Goal: Task Accomplishment & Management: Complete application form

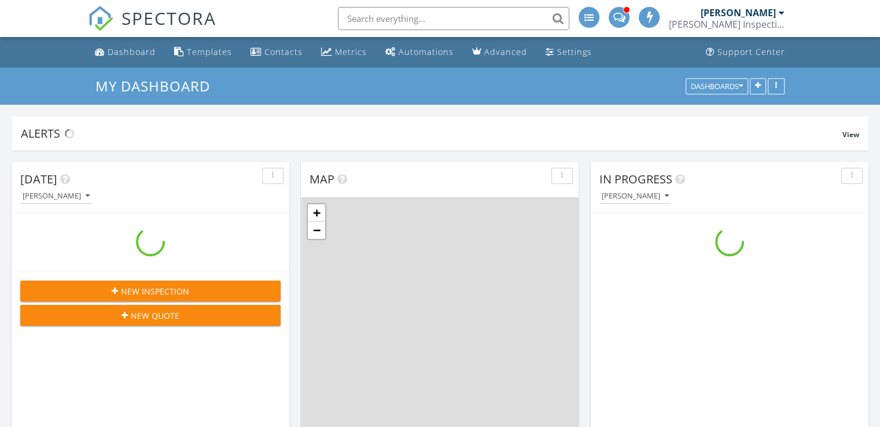
scroll to position [1071, 898]
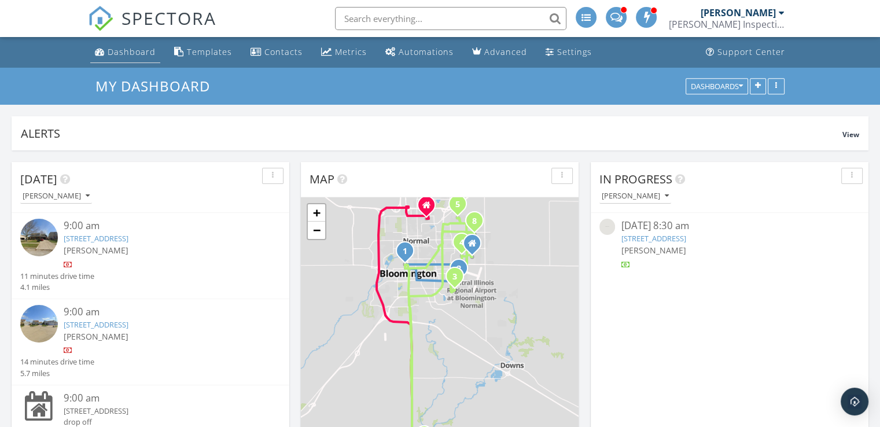
click at [135, 48] on div "Dashboard" at bounding box center [132, 51] width 48 height 11
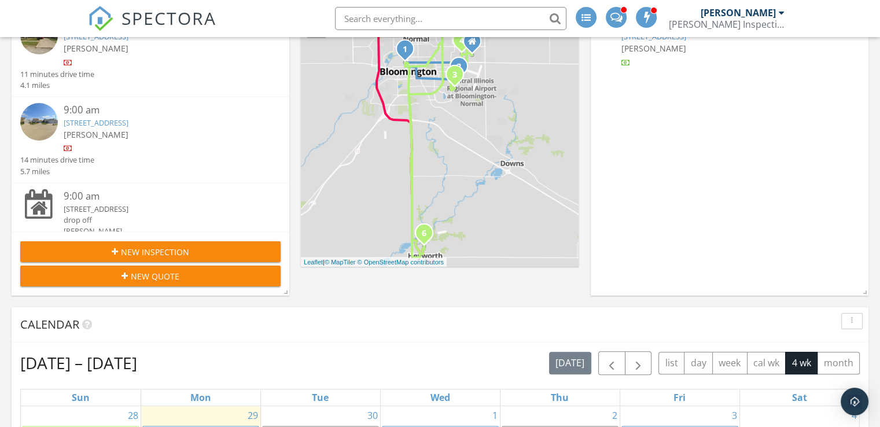
scroll to position [215, 0]
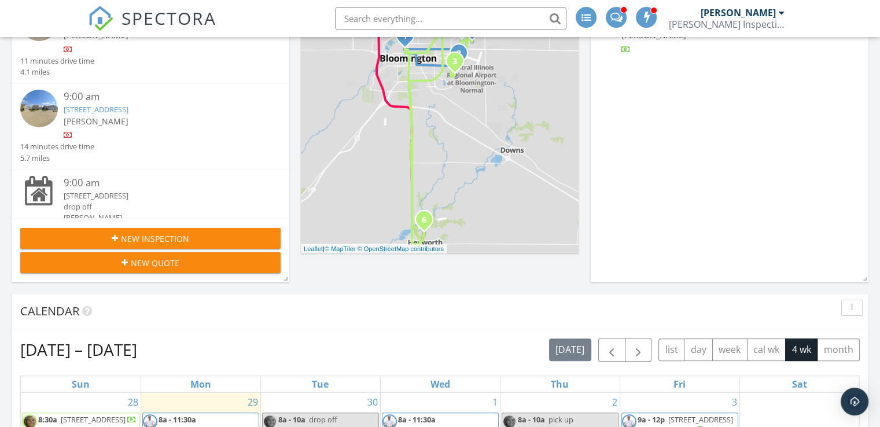
click at [248, 236] on div "New Inspection" at bounding box center [151, 239] width 242 height 12
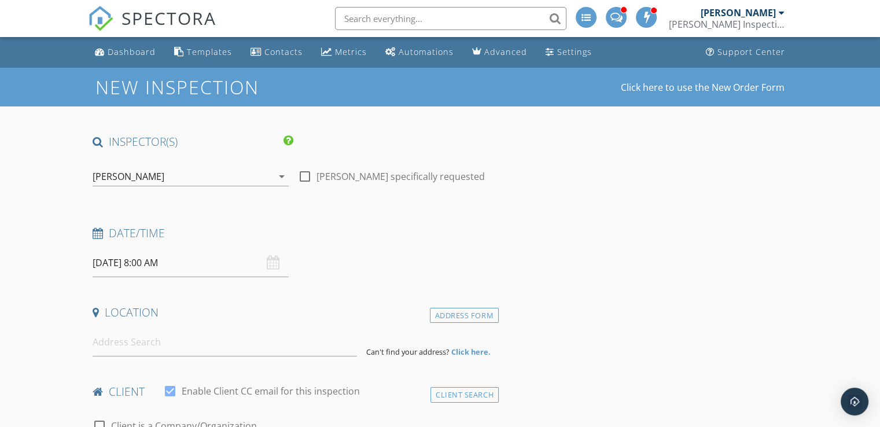
click at [157, 179] on div "[PERSON_NAME]" at bounding box center [129, 176] width 72 height 10
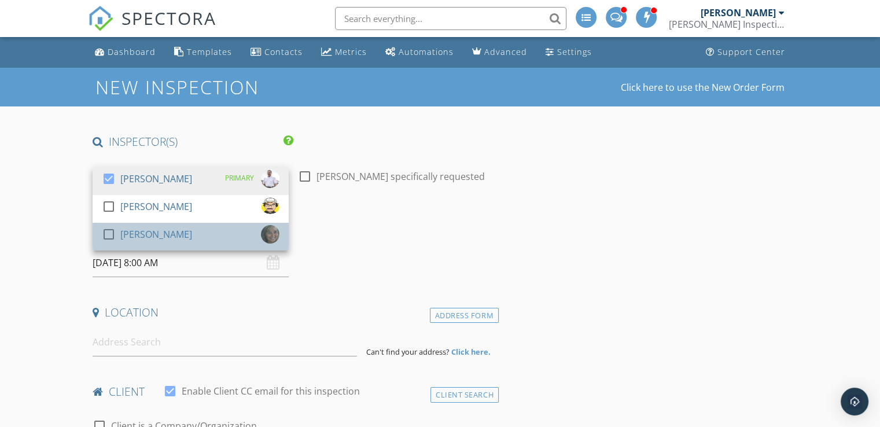
click at [160, 239] on div "[PERSON_NAME]" at bounding box center [156, 234] width 72 height 19
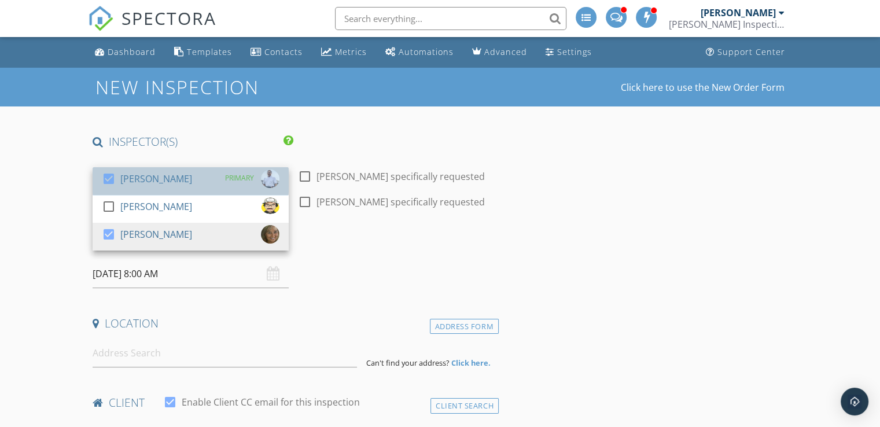
click at [180, 181] on div "[PERSON_NAME]" at bounding box center [156, 179] width 72 height 19
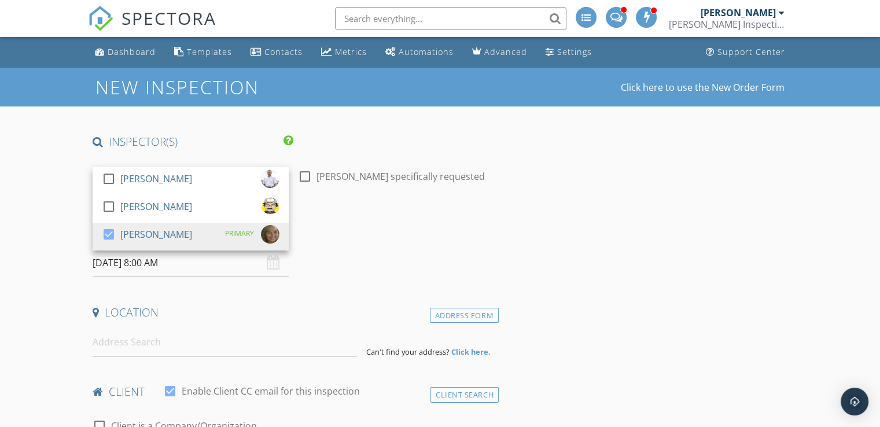
click at [303, 172] on div at bounding box center [305, 177] width 20 height 20
checkbox input "true"
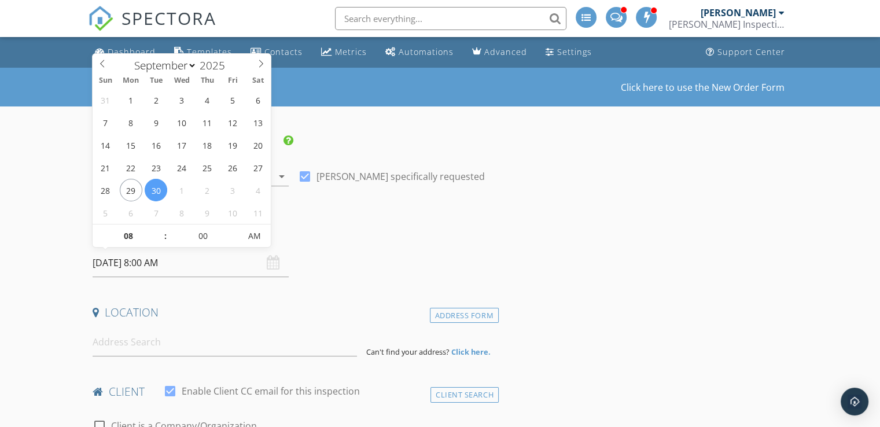
click at [160, 263] on input "09/30/2025 8:00 AM" at bounding box center [191, 263] width 196 height 28
select select "9"
click at [259, 64] on icon at bounding box center [261, 64] width 8 height 8
type input "10/20/2025 8:00 AM"
type input "09"
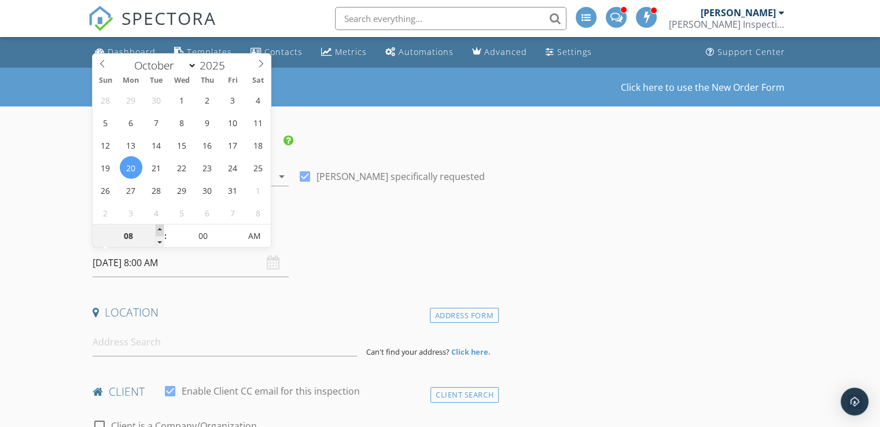
type input "10/20/2025 9:00 AM"
click at [157, 230] on span at bounding box center [160, 231] width 8 height 12
type input "10"
type input "10/20/2025 10:00 AM"
click at [157, 230] on span at bounding box center [160, 231] width 8 height 12
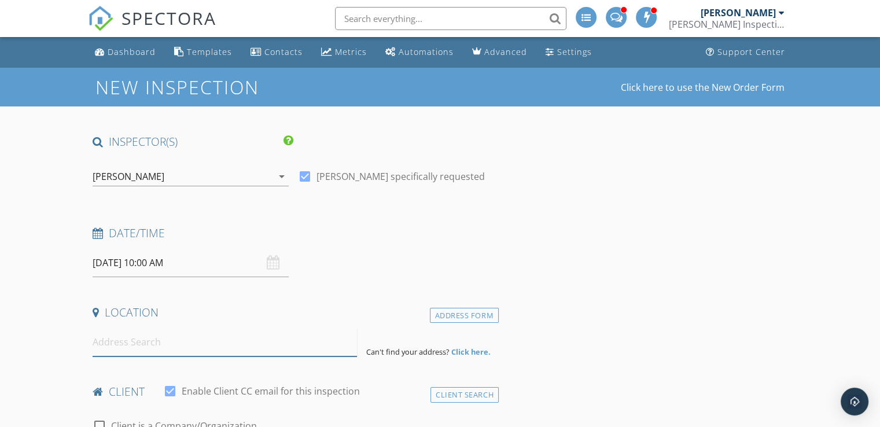
click at [150, 336] on input at bounding box center [225, 342] width 265 height 28
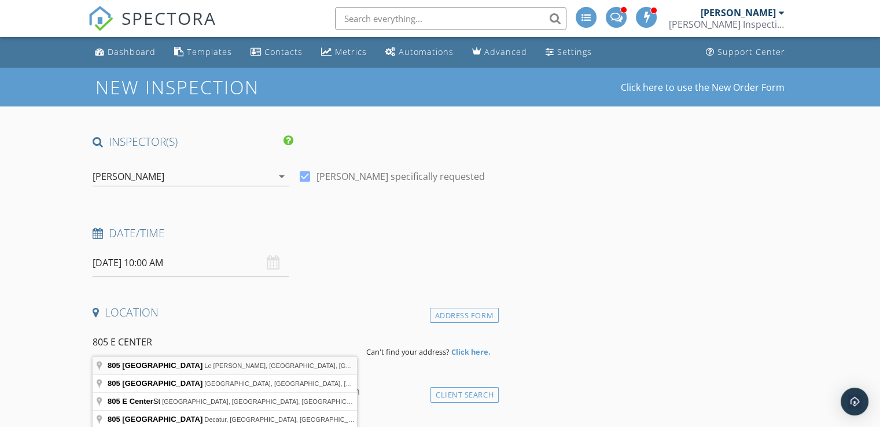
type input "805 East Center Street, Le Roy, IL, USA"
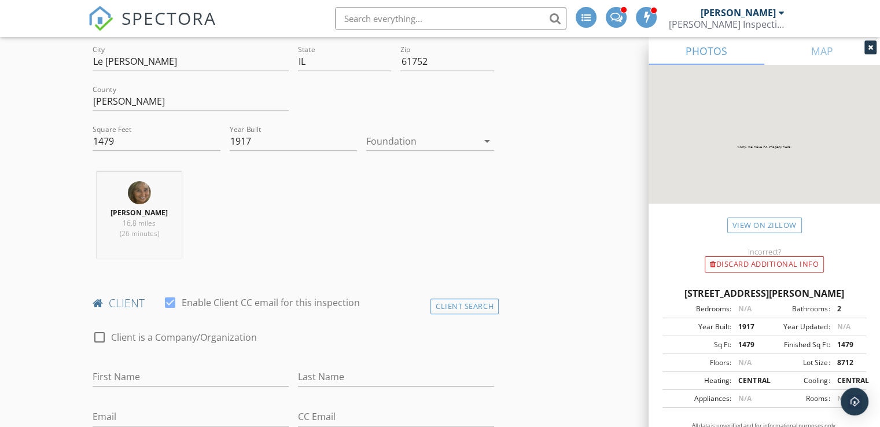
scroll to position [326, 0]
click at [177, 373] on input "First Name" at bounding box center [191, 376] width 196 height 19
type input "K"
click at [162, 374] on input "JAred & Anne" at bounding box center [191, 376] width 196 height 19
type input "J"
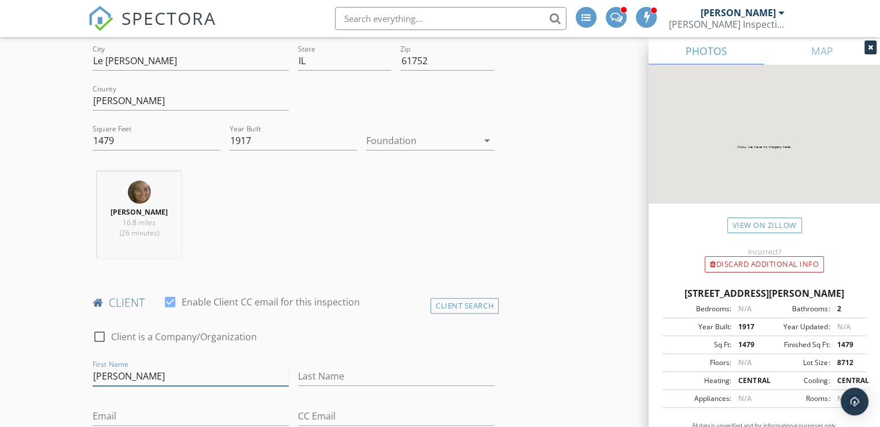
type input "Jared"
type input "J"
type input "G"
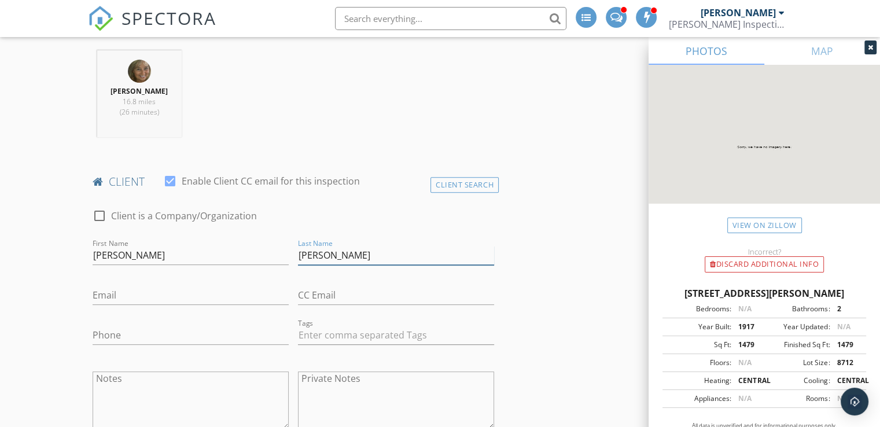
scroll to position [449, 0]
type input "Hobson"
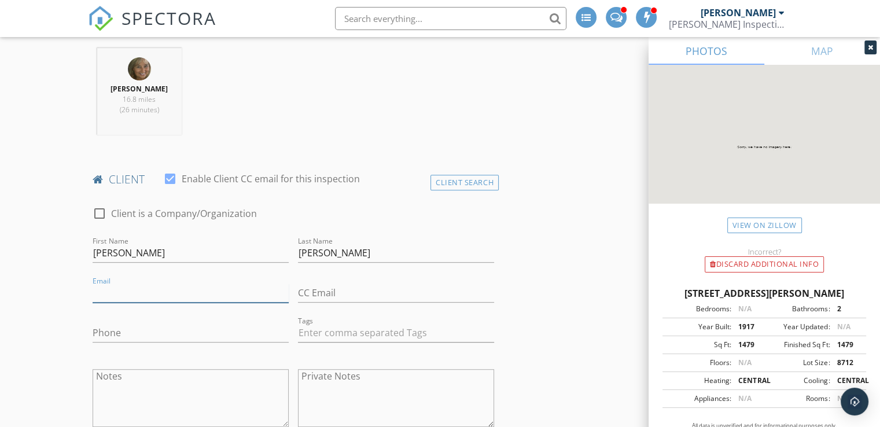
click at [137, 289] on input "Email" at bounding box center [191, 293] width 196 height 19
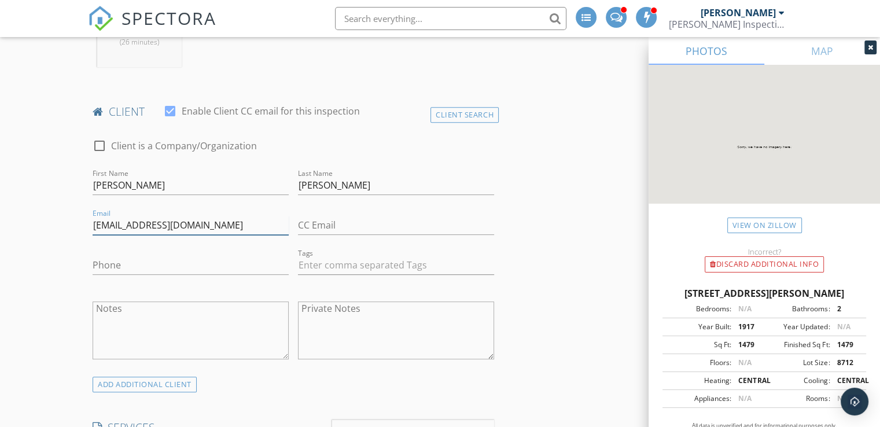
scroll to position [534, 0]
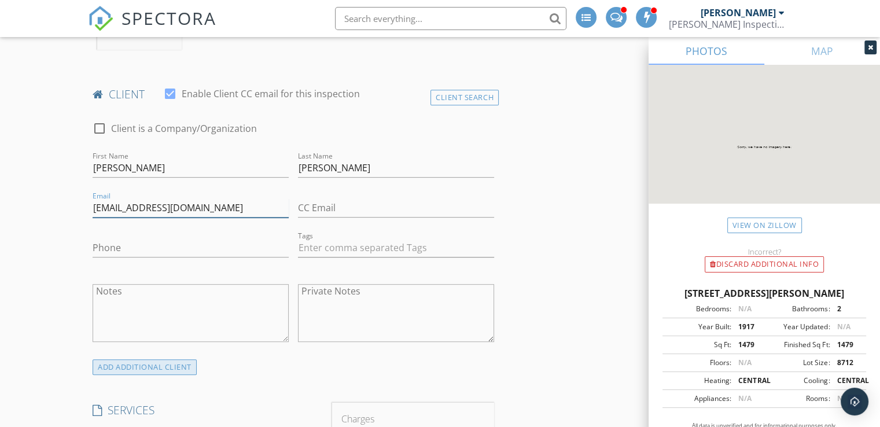
type input "jaredia123@gmail.com"
click at [128, 366] on div "ADD ADDITIONAL client" at bounding box center [145, 367] width 104 height 16
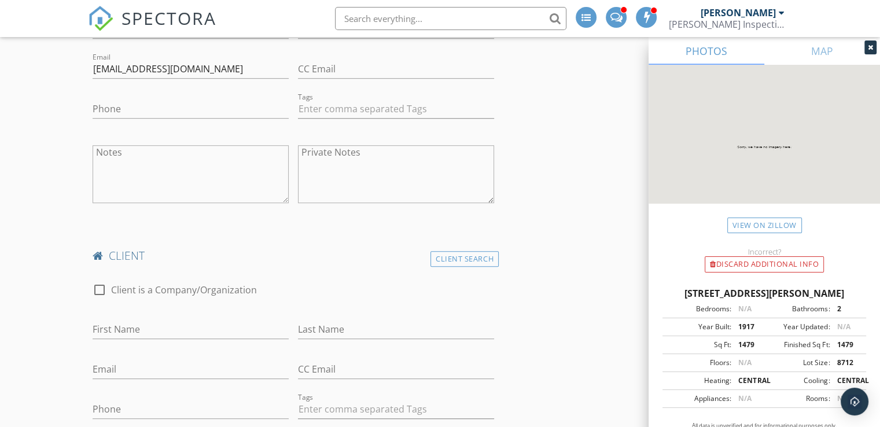
scroll to position [694, 0]
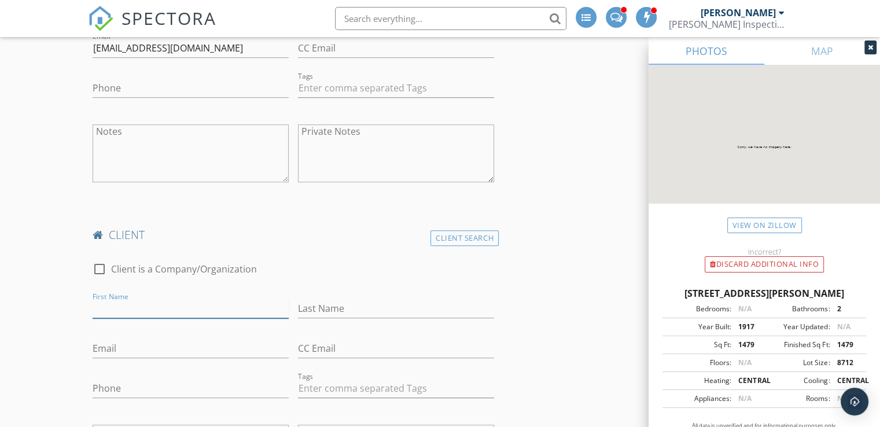
click at [186, 307] on input "First Name" at bounding box center [191, 308] width 196 height 19
type input "Anne"
type input "Hobson"
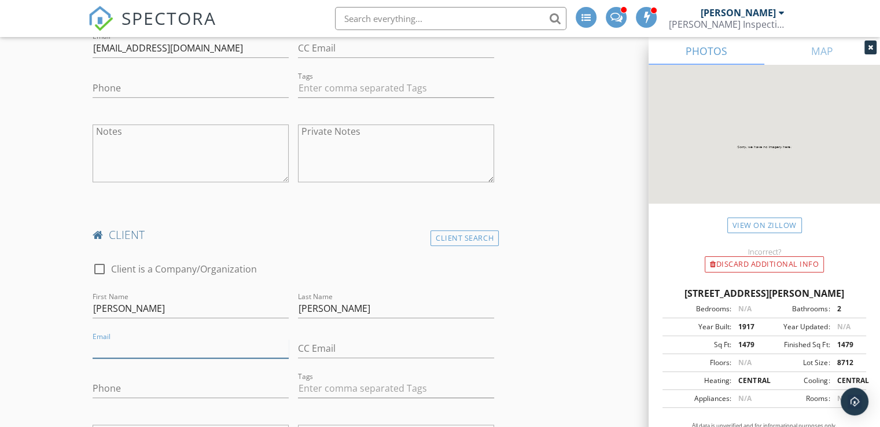
click at [174, 344] on input "Email" at bounding box center [191, 348] width 196 height 19
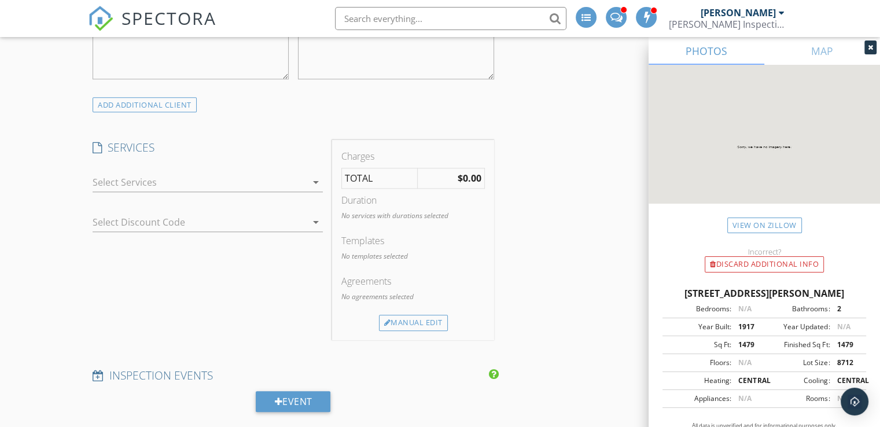
scroll to position [1099, 0]
type input "hobsona123@gmail.com"
click at [315, 181] on icon "arrow_drop_down" at bounding box center [316, 181] width 14 height 14
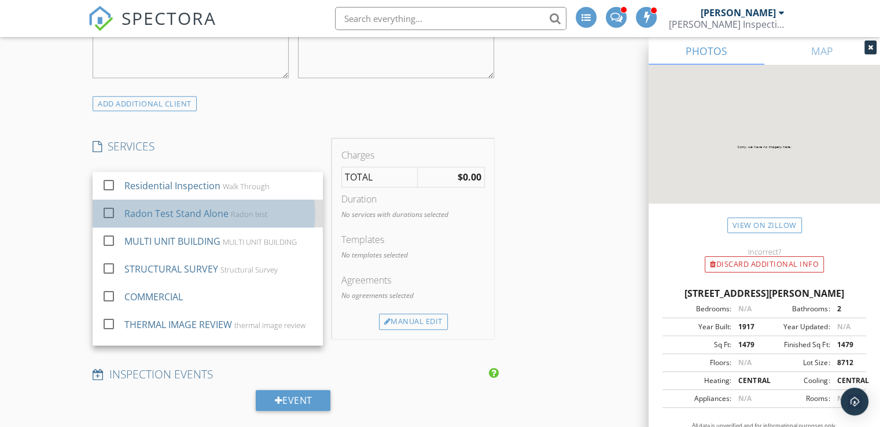
click at [243, 214] on div "Radon test" at bounding box center [249, 214] width 36 height 9
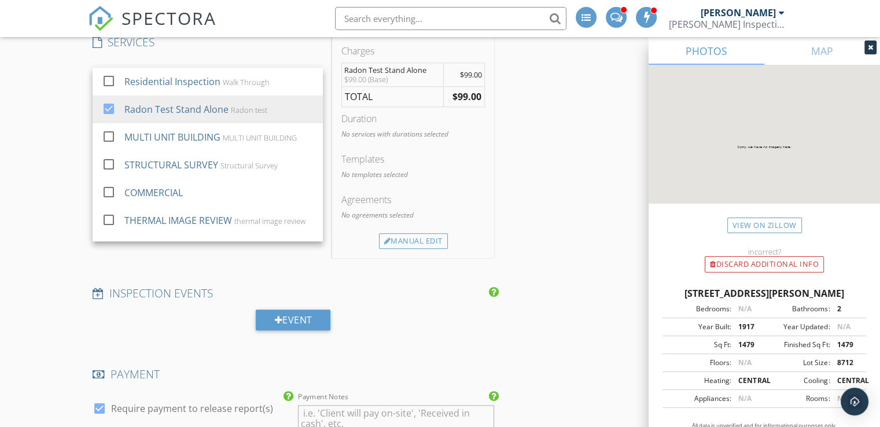
scroll to position [1203, 0]
click at [418, 239] on div "Manual Edit" at bounding box center [413, 241] width 69 height 16
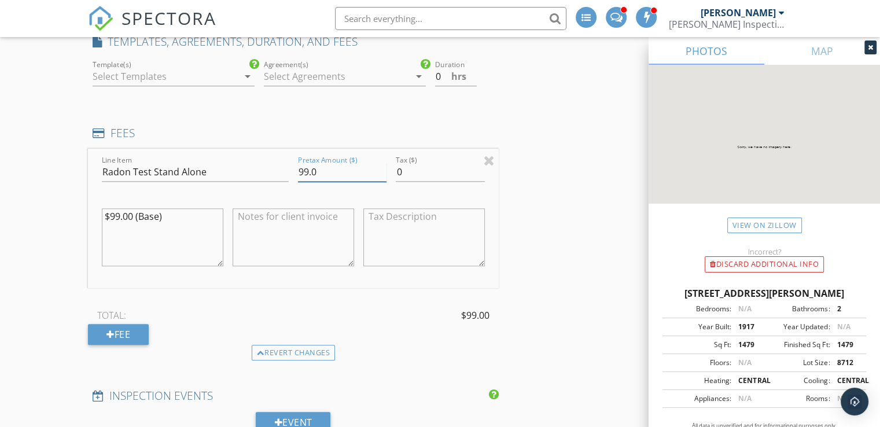
click at [309, 171] on input "99.0" at bounding box center [342, 172] width 89 height 19
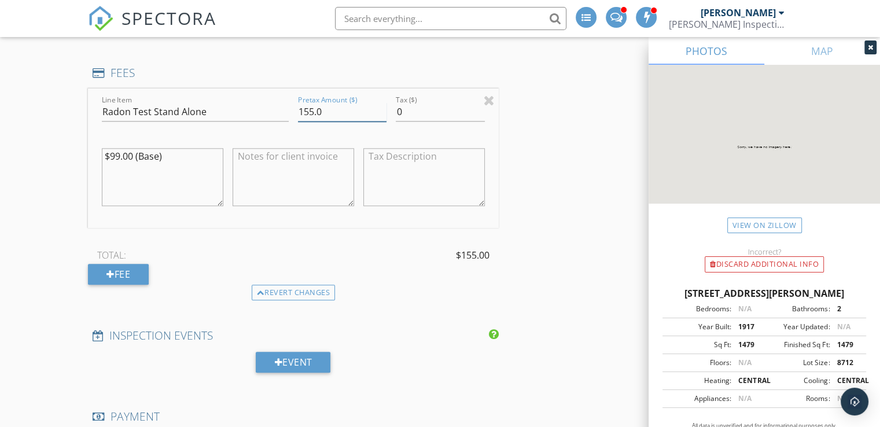
scroll to position [1259, 0]
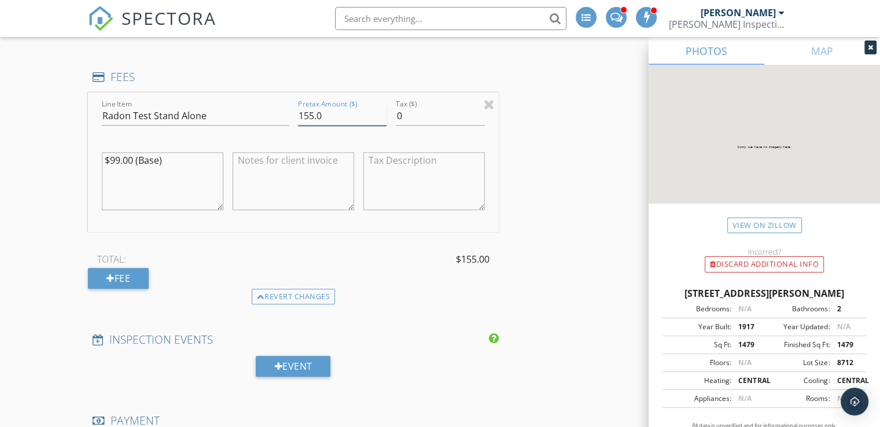
type input "155.0"
click at [325, 166] on textarea at bounding box center [294, 181] width 122 height 58
type textarea "includes 2 round trips to set up and retrieve test"
click at [384, 17] on input "text" at bounding box center [451, 18] width 232 height 23
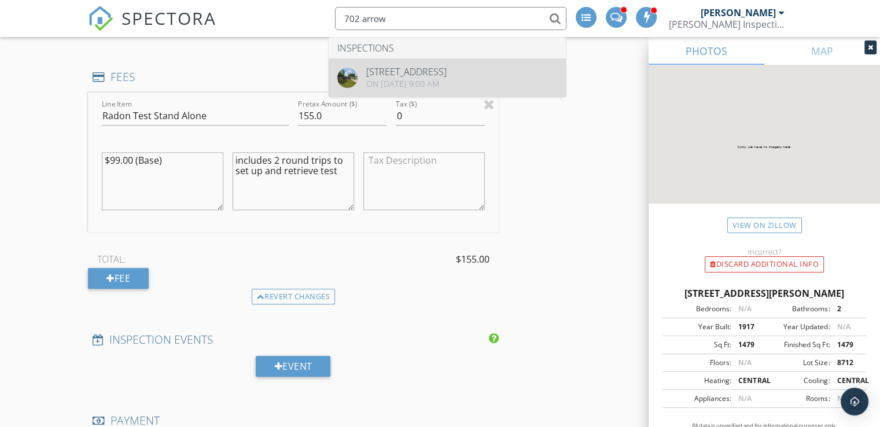
type input "702 arrow"
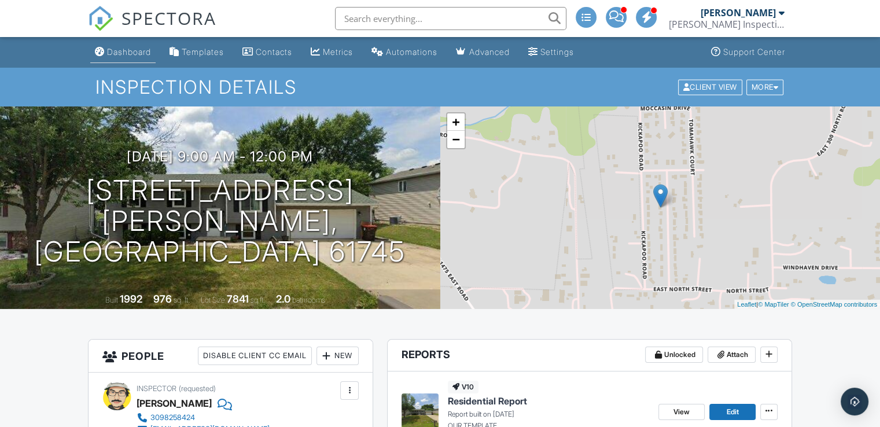
click at [137, 46] on link "Dashboard" at bounding box center [122, 52] width 65 height 21
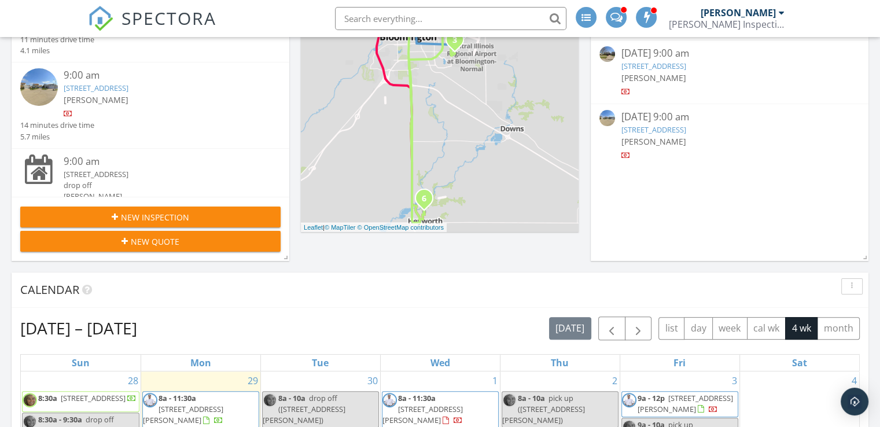
scroll to position [238, 0]
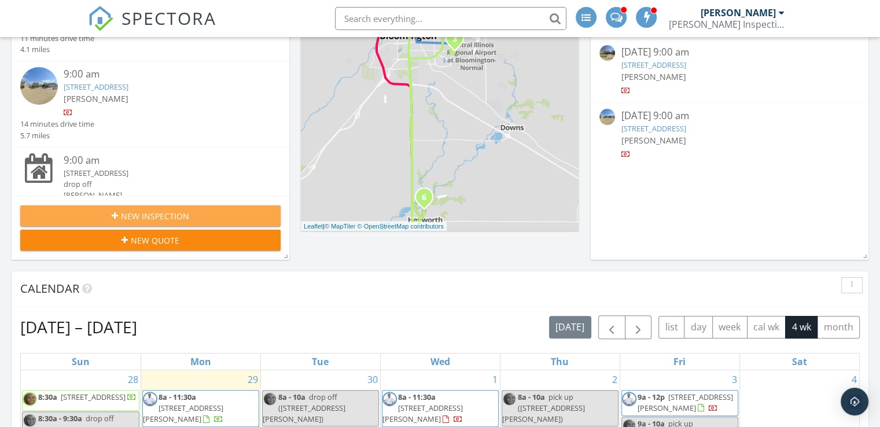
click at [146, 211] on span "New Inspection" at bounding box center [155, 216] width 68 height 12
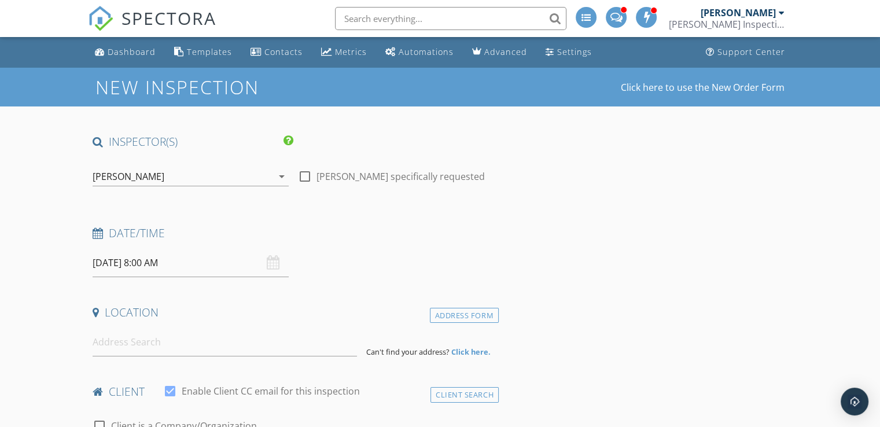
click at [146, 177] on div "[PERSON_NAME]" at bounding box center [129, 176] width 72 height 10
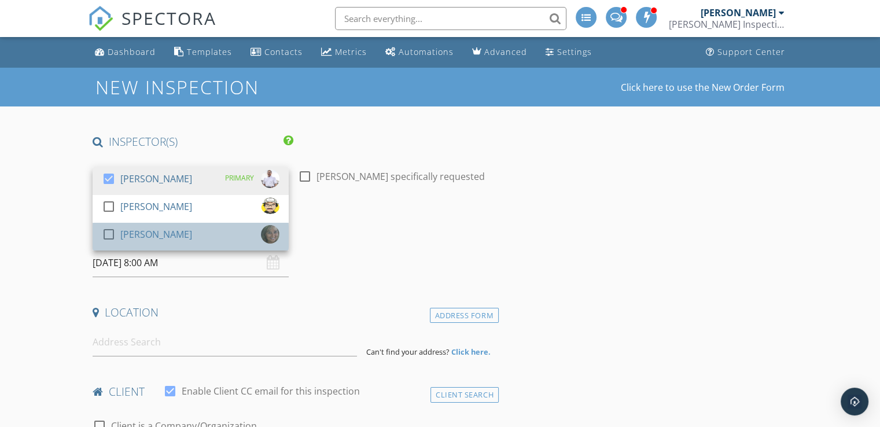
click at [148, 236] on div "[PERSON_NAME]" at bounding box center [156, 234] width 72 height 19
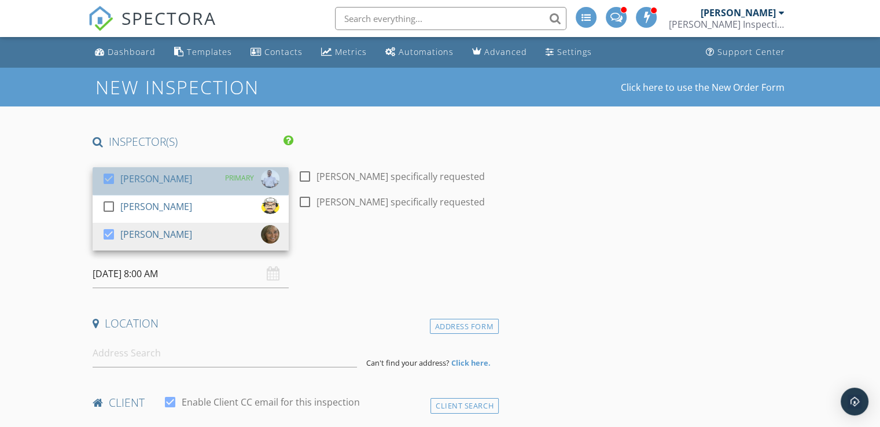
click at [164, 174] on div "[PERSON_NAME]" at bounding box center [156, 179] width 72 height 19
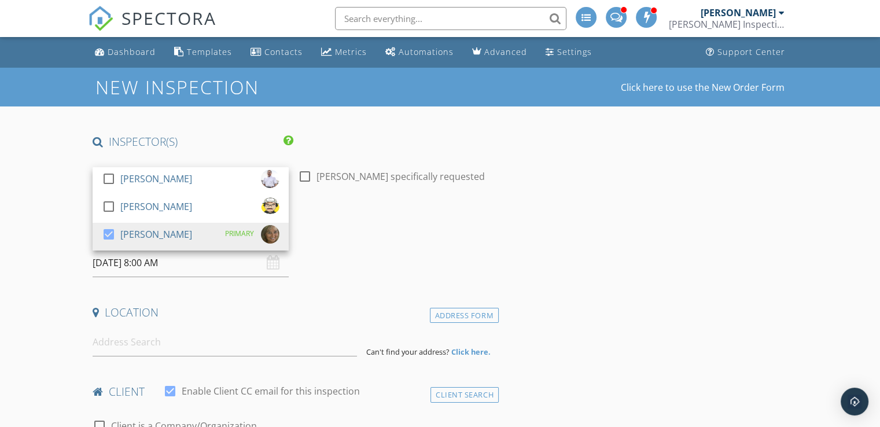
click at [314, 172] on div "check_box_outline_blank [PERSON_NAME] specifically requested" at bounding box center [391, 177] width 187 height 14
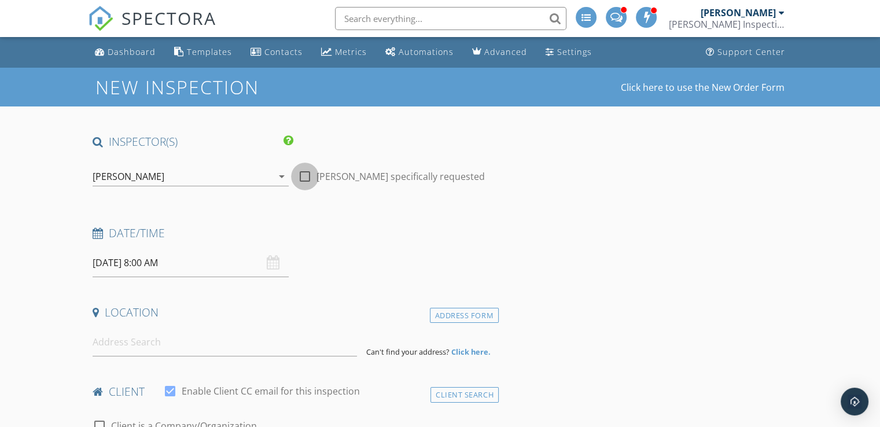
click at [306, 174] on div at bounding box center [305, 177] width 20 height 20
checkbox input "true"
click at [172, 266] on input "[DATE] 8:00 AM" at bounding box center [191, 263] width 196 height 28
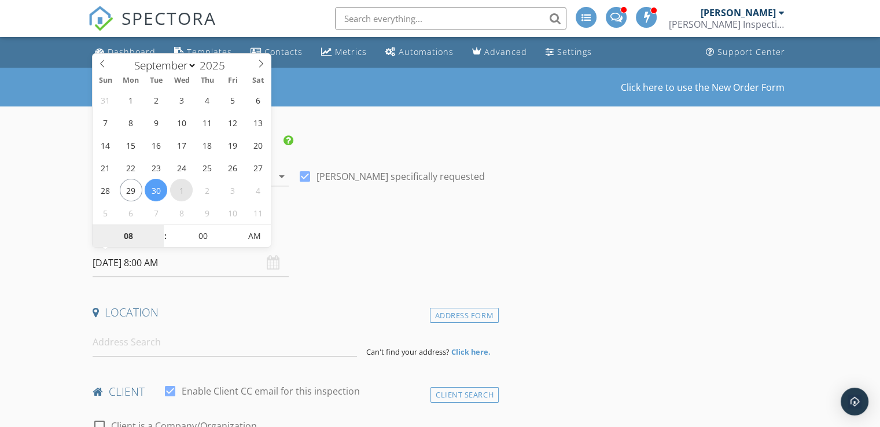
select select "9"
type input "[DATE] 8:00 AM"
type input "09"
type input "[DATE] 9:00 AM"
click at [157, 227] on span at bounding box center [160, 231] width 8 height 12
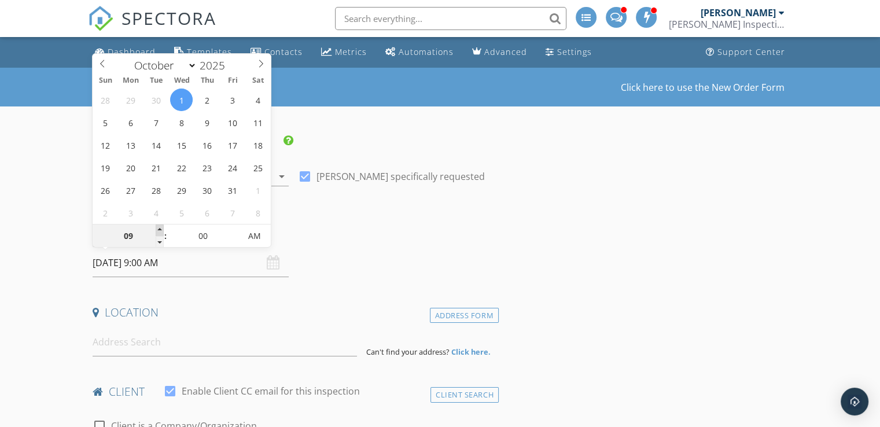
type input "10"
type input "[DATE] 10:00 AM"
click at [157, 227] on span at bounding box center [160, 231] width 8 height 12
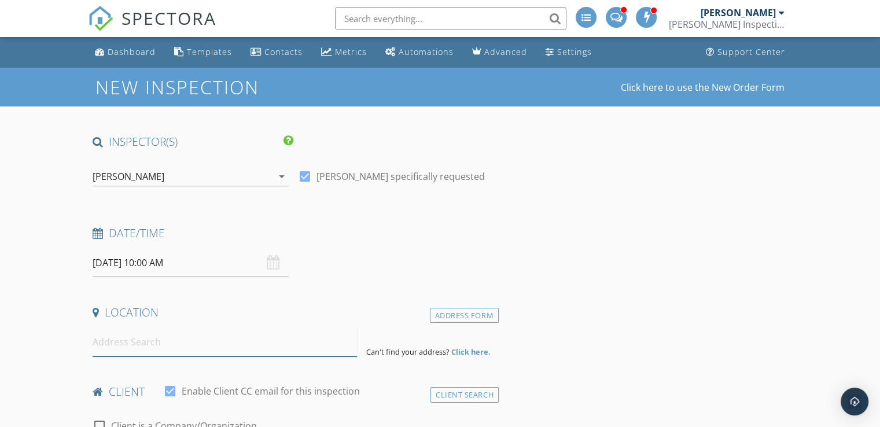
click at [155, 342] on input at bounding box center [225, 342] width 265 height 28
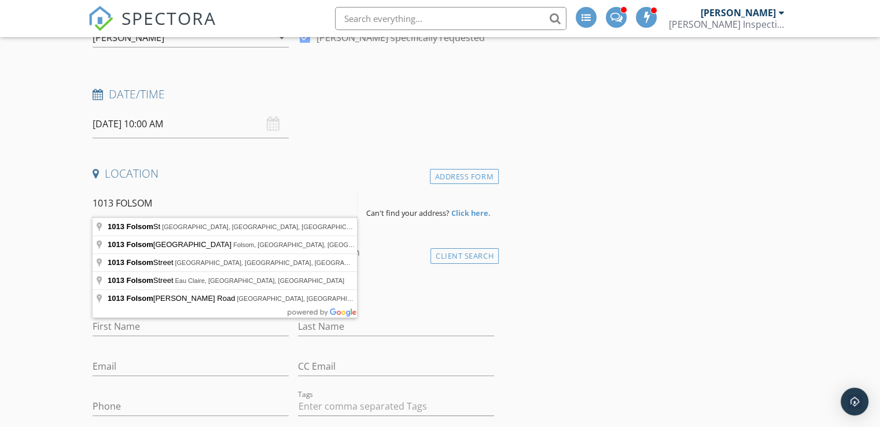
scroll to position [143, 0]
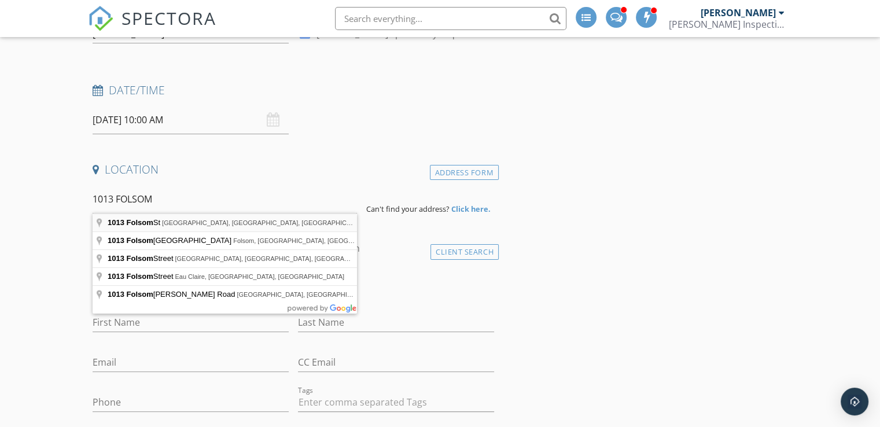
type input "[STREET_ADDRESS]"
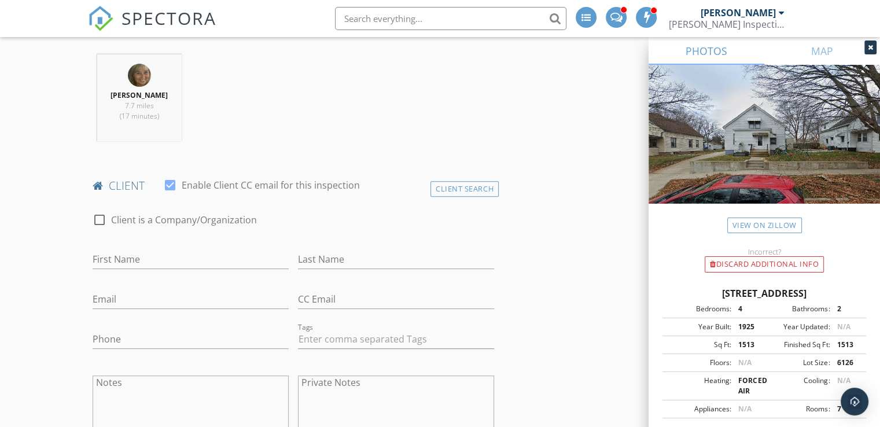
scroll to position [475, 0]
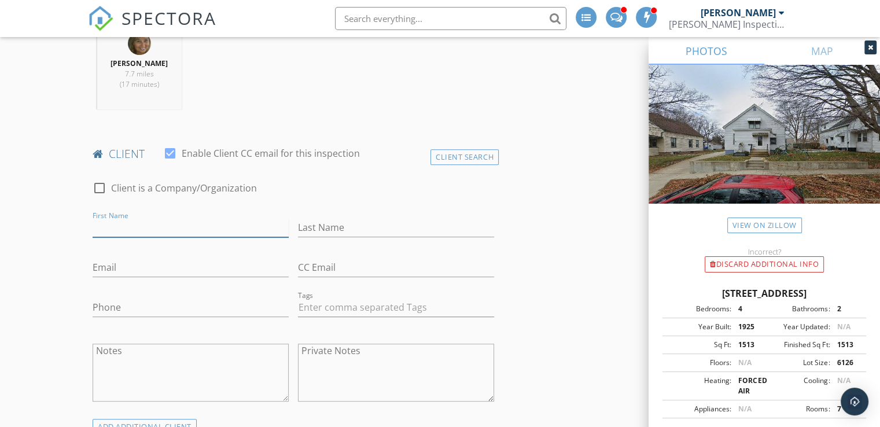
click at [196, 228] on input "First Name" at bounding box center [191, 227] width 196 height 19
click at [479, 155] on div "Client Search" at bounding box center [465, 157] width 68 height 16
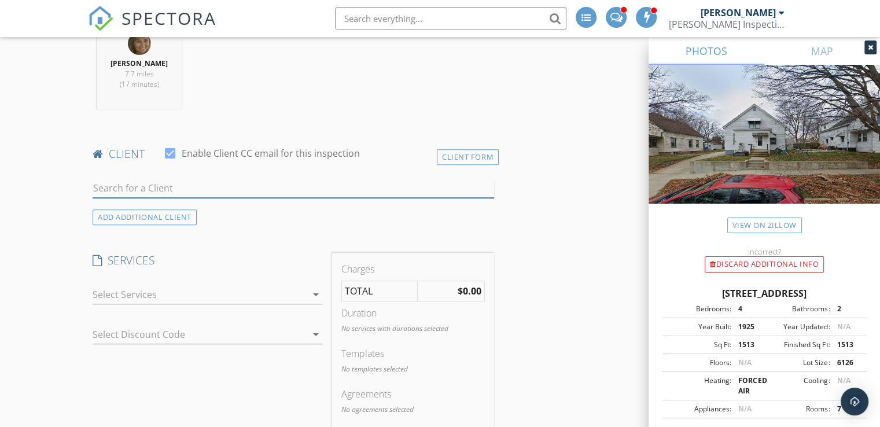
click at [261, 183] on input "text" at bounding box center [294, 188] width 402 height 19
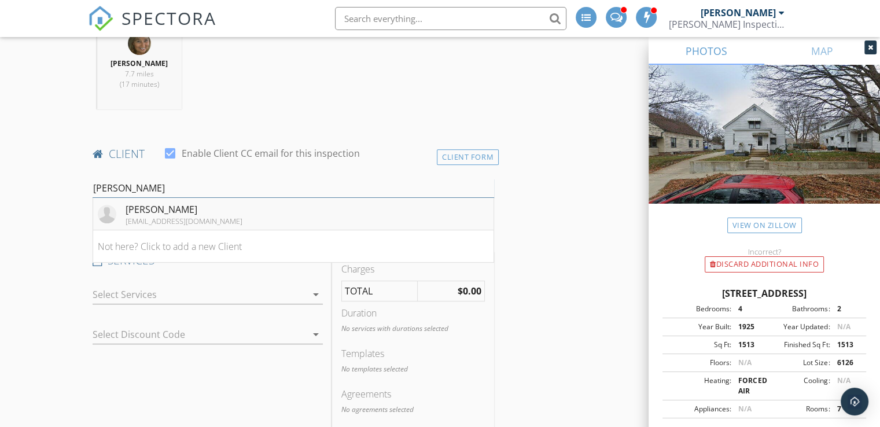
type input "[PERSON_NAME]"
click at [263, 214] on li "[PERSON_NAME] [EMAIL_ADDRESS][DOMAIN_NAME]" at bounding box center [293, 214] width 401 height 32
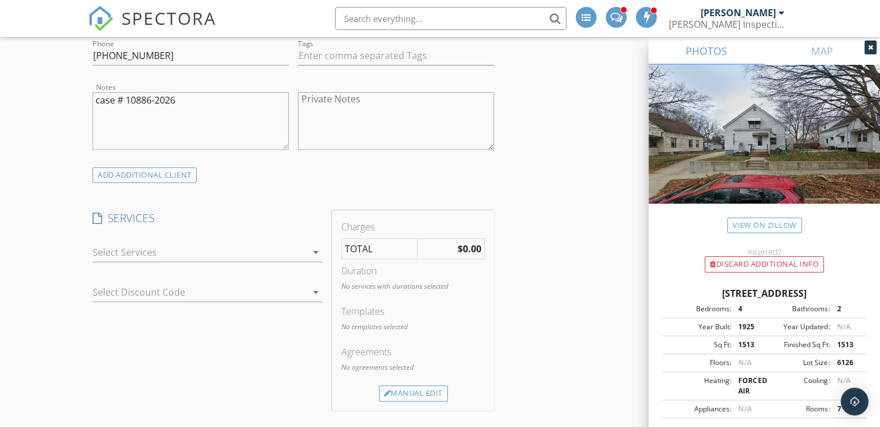
scroll to position [739, 0]
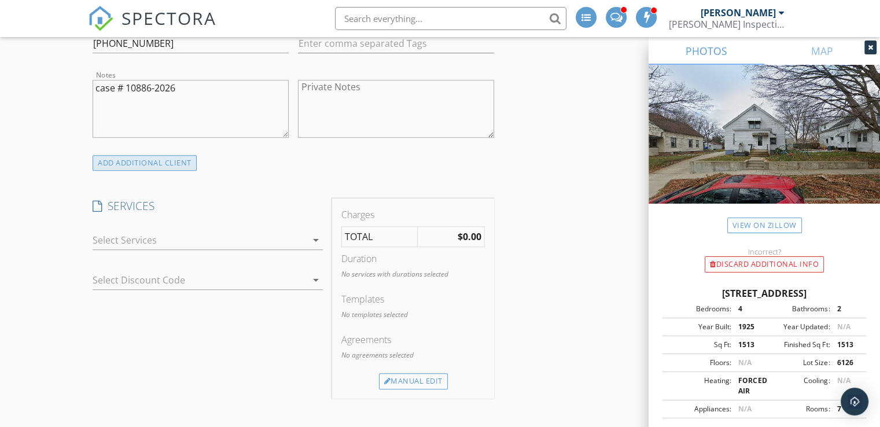
click at [177, 161] on div "ADD ADDITIONAL client" at bounding box center [145, 163] width 104 height 16
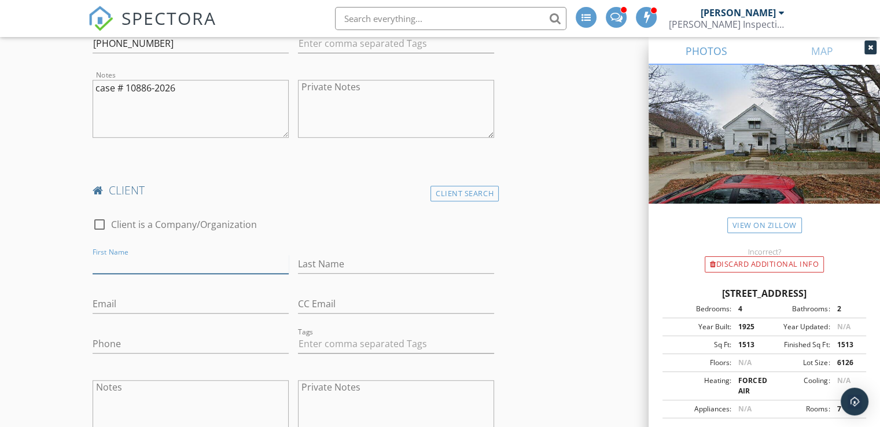
click at [203, 259] on input "First Name" at bounding box center [191, 264] width 196 height 19
click at [454, 204] on div "client" at bounding box center [293, 194] width 411 height 23
click at [468, 188] on div "Client Search" at bounding box center [465, 194] width 68 height 16
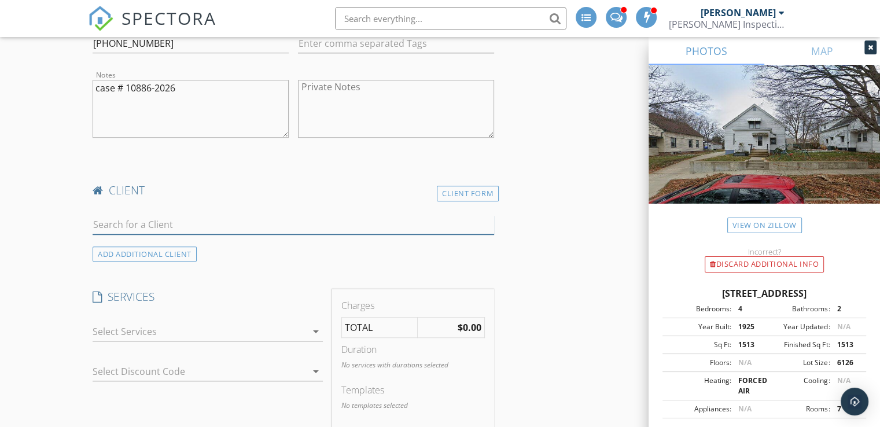
click at [185, 218] on input "text" at bounding box center [294, 224] width 402 height 19
click at [185, 218] on input "D" at bounding box center [294, 224] width 402 height 19
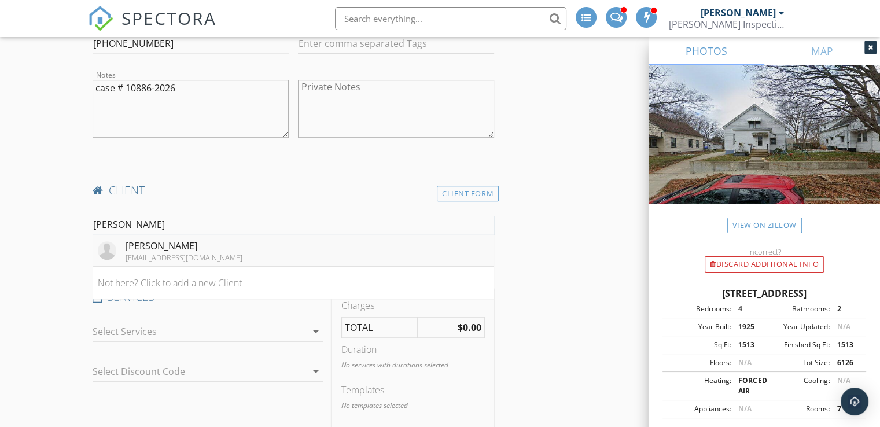
type input "[PERSON_NAME]"
click at [149, 249] on div "[PERSON_NAME]" at bounding box center [184, 246] width 117 height 14
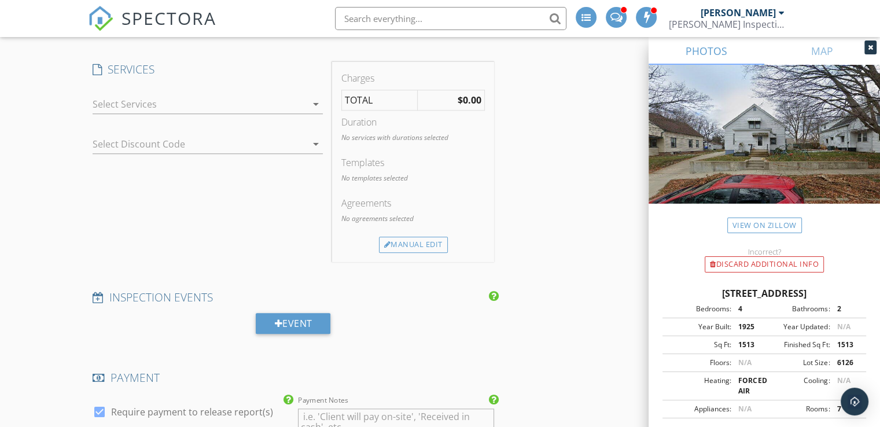
scroll to position [1174, 0]
click at [312, 104] on icon "arrow_drop_down" at bounding box center [316, 106] width 14 height 14
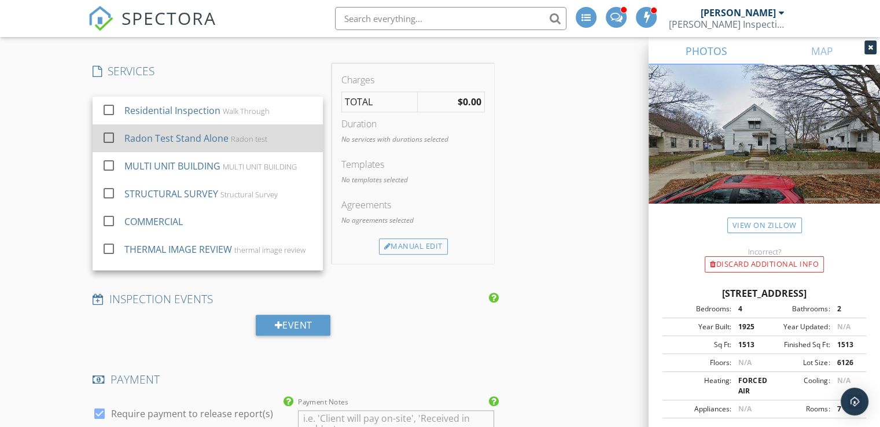
click at [245, 135] on div "Radon test" at bounding box center [249, 138] width 36 height 9
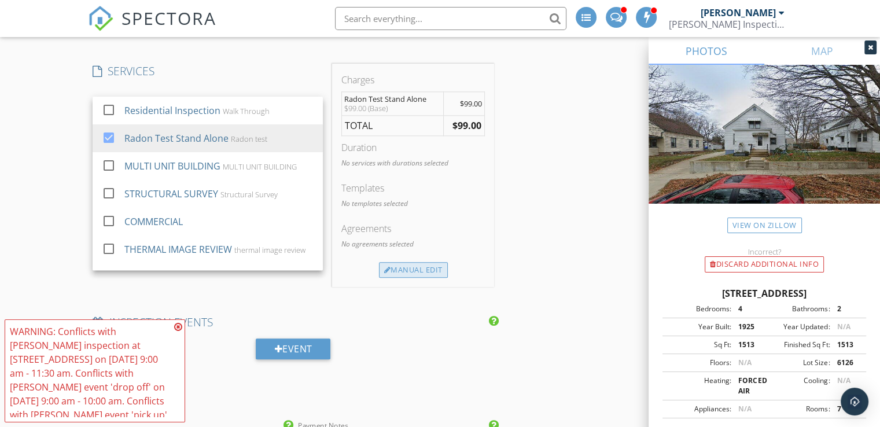
click at [394, 264] on div "Manual Edit" at bounding box center [413, 270] width 69 height 16
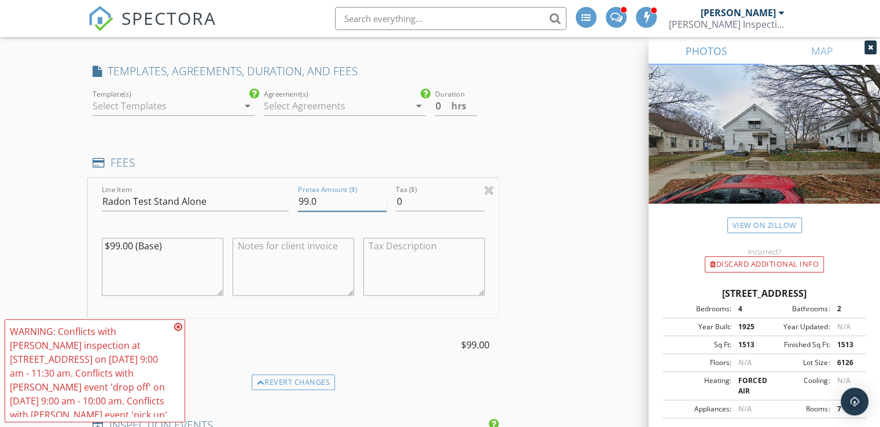
click at [303, 197] on input "99.0" at bounding box center [342, 201] width 89 height 19
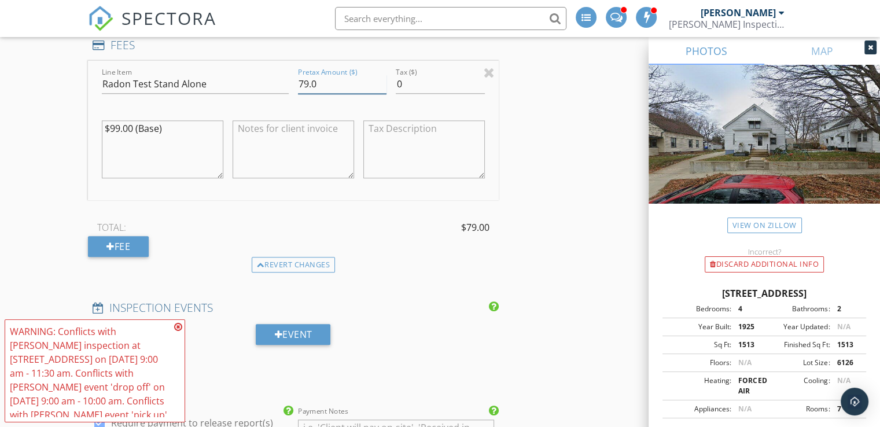
scroll to position [1293, 0]
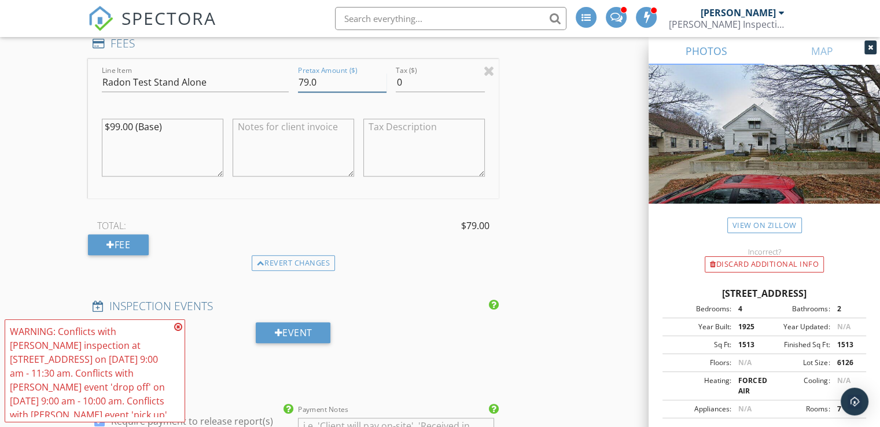
type input "79.0"
click at [174, 326] on icon at bounding box center [178, 326] width 8 height 9
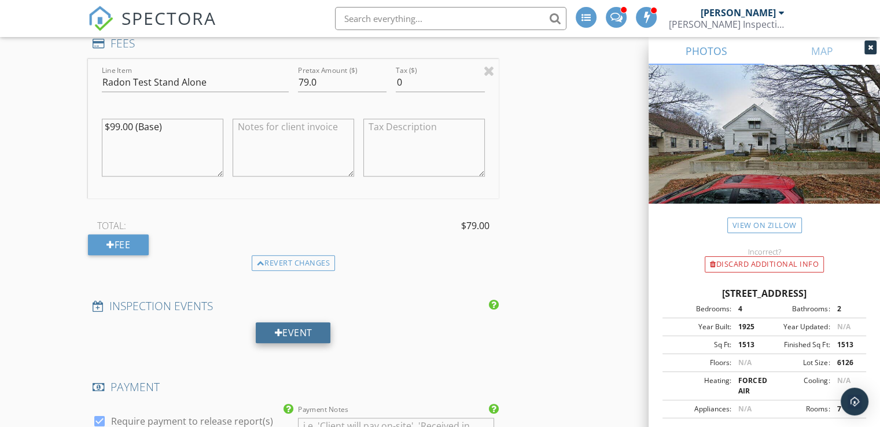
click at [291, 330] on div "Event" at bounding box center [293, 332] width 75 height 21
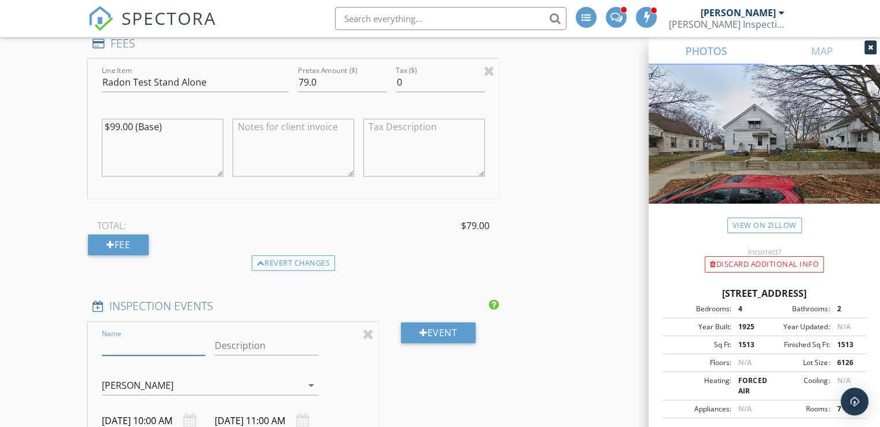
click at [186, 346] on input "Name" at bounding box center [154, 345] width 104 height 19
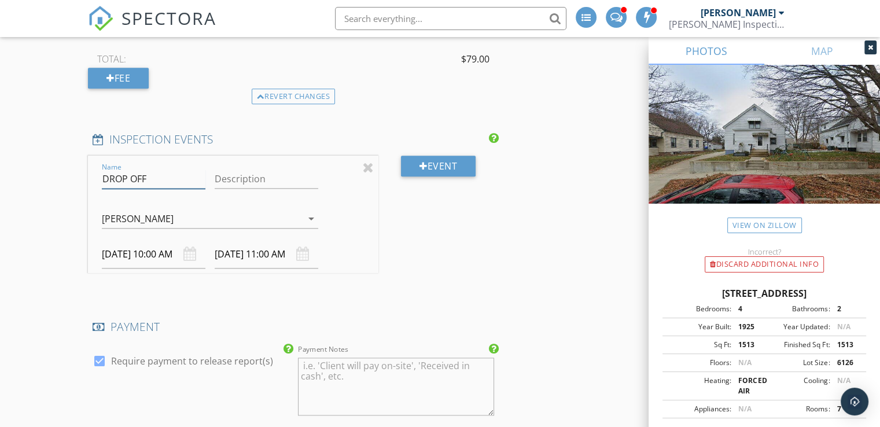
scroll to position [1463, 0]
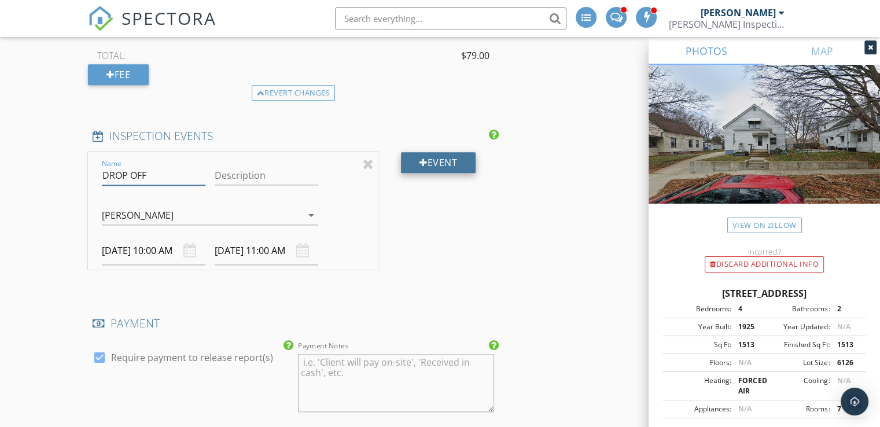
type input "DROP OFF"
click at [440, 152] on div "Event" at bounding box center [438, 162] width 75 height 21
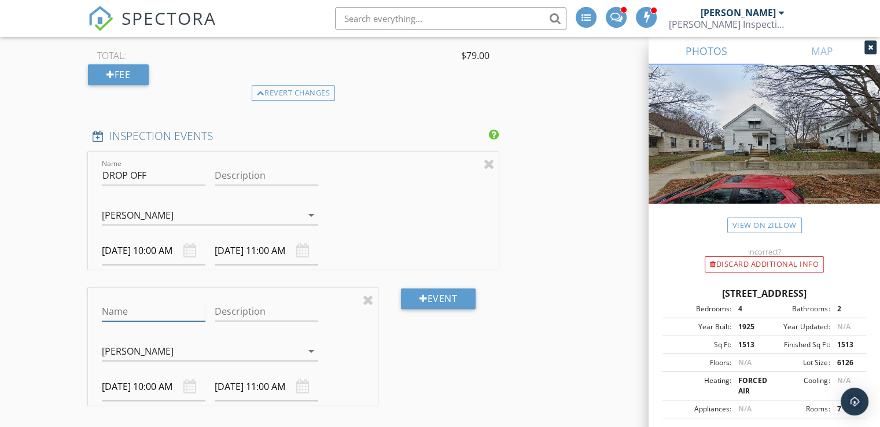
click at [172, 306] on input "Name" at bounding box center [154, 311] width 104 height 19
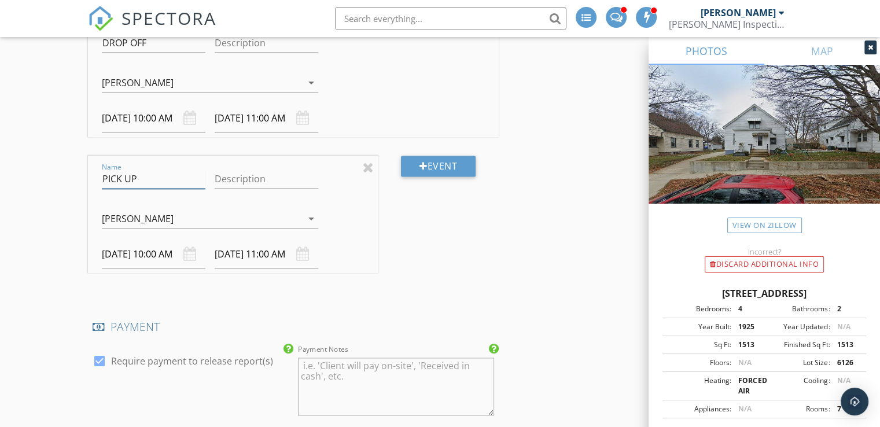
scroll to position [1599, 0]
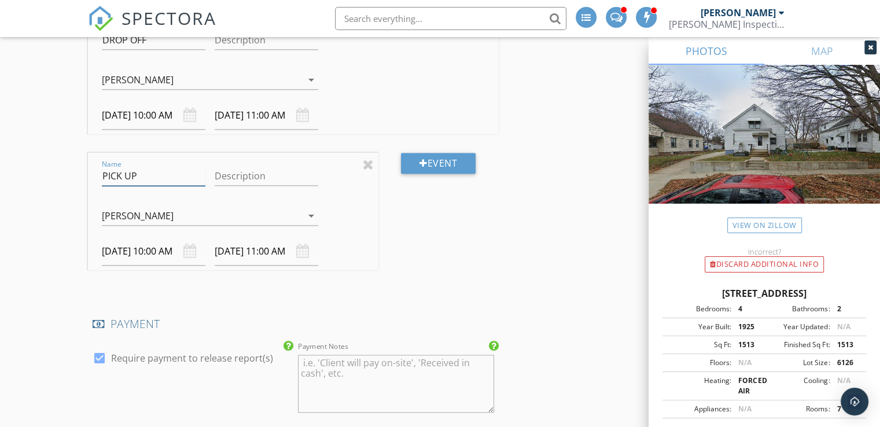
type input "PICK UP"
click at [397, 263] on div "Event" at bounding box center [439, 221] width 120 height 136
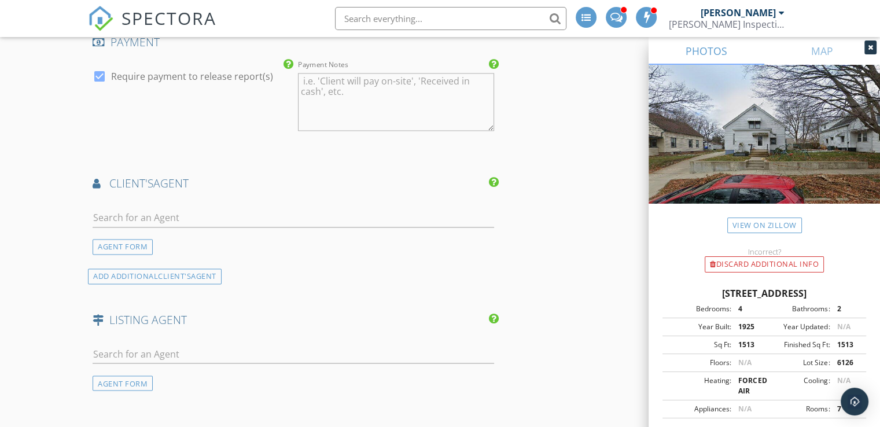
scroll to position [1901, 0]
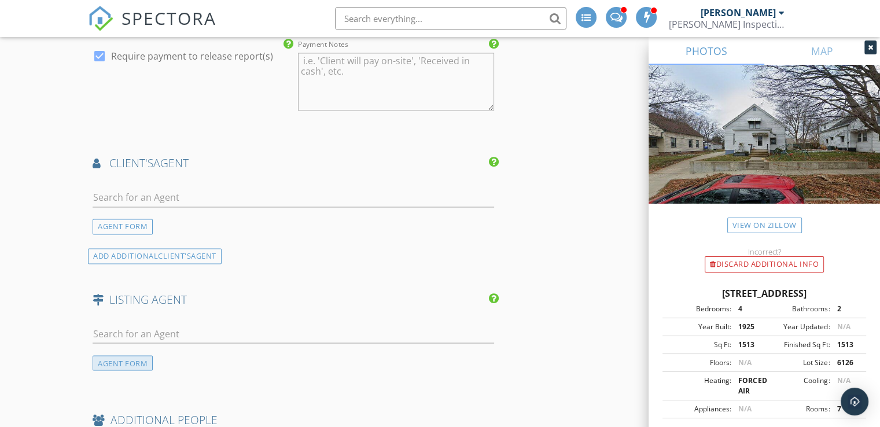
click at [147, 356] on div "AGENT FORM" at bounding box center [123, 363] width 60 height 16
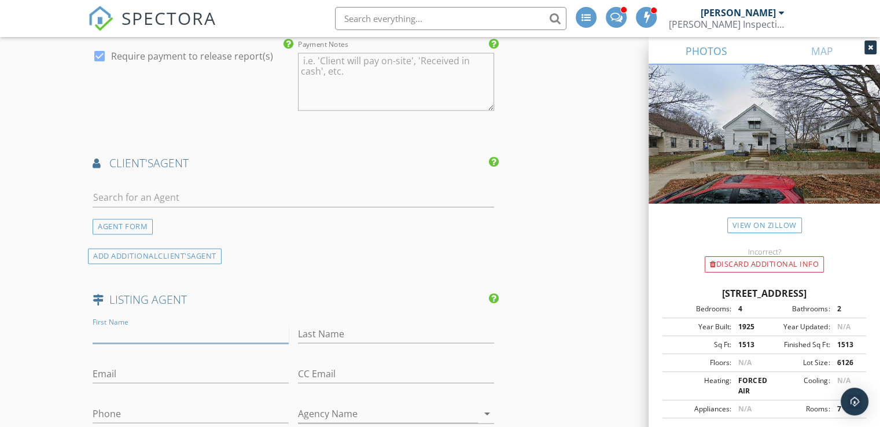
click at [137, 334] on input "First Name" at bounding box center [191, 333] width 196 height 19
type input "Whitney & [PERSON_NAME]"
click at [134, 366] on input "Email" at bounding box center [191, 373] width 196 height 19
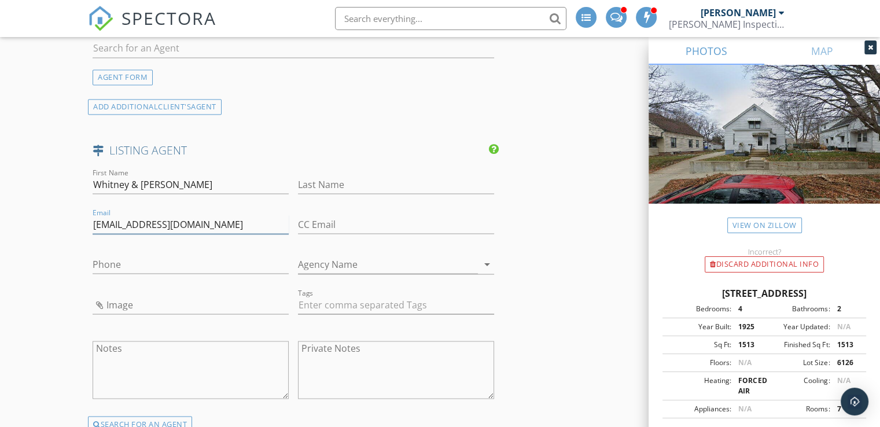
scroll to position [2051, 0]
type input "[EMAIL_ADDRESS][DOMAIN_NAME]"
click at [146, 265] on input "Phone" at bounding box center [191, 263] width 196 height 19
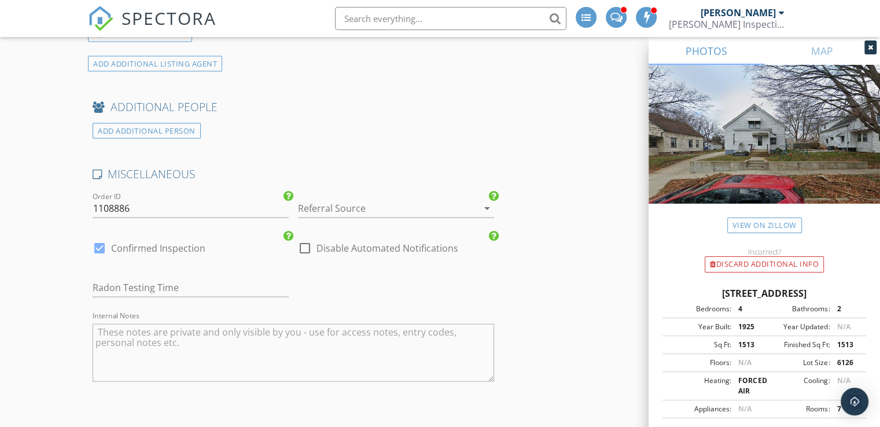
scroll to position [2441, 0]
type input "[PHONE_NUMBER]"
click at [146, 281] on input "text" at bounding box center [191, 286] width 196 height 19
type input "[DATE]"
click at [140, 330] on textarea "Internal Notes" at bounding box center [294, 352] width 402 height 58
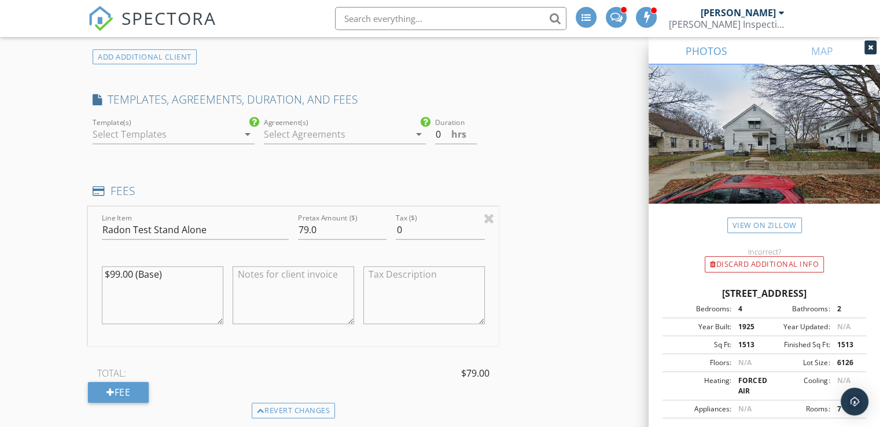
scroll to position [1146, 0]
click at [269, 269] on textarea at bounding box center [294, 295] width 122 height 58
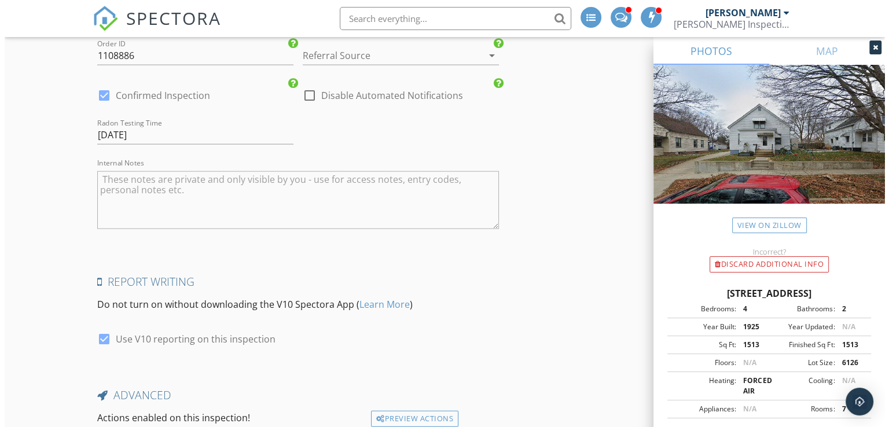
scroll to position [2682, 0]
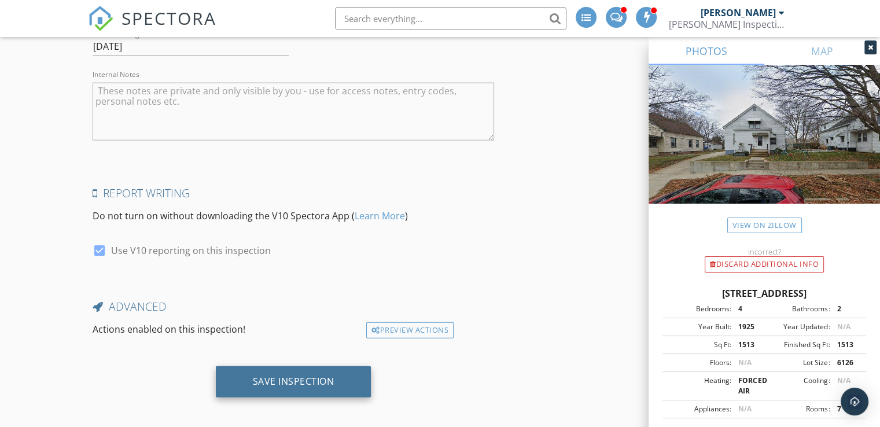
type textarea "CASE # 10928"
click at [289, 387] on div "Save Inspection" at bounding box center [294, 381] width 156 height 31
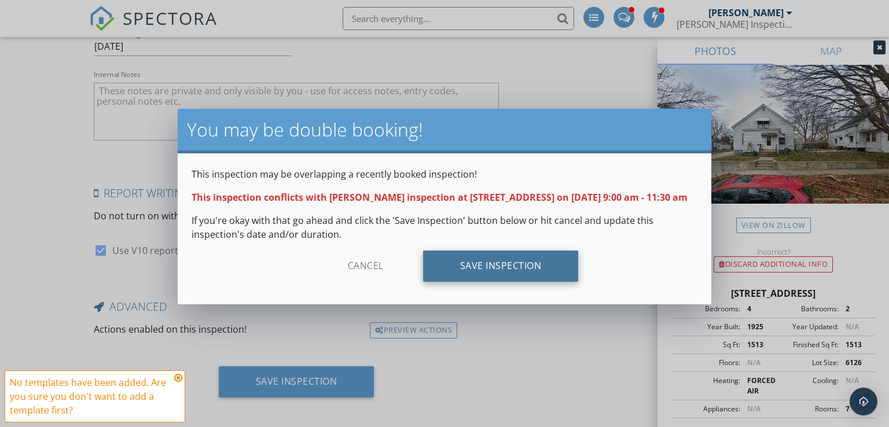
click at [475, 282] on div "Save Inspection" at bounding box center [501, 266] width 156 height 31
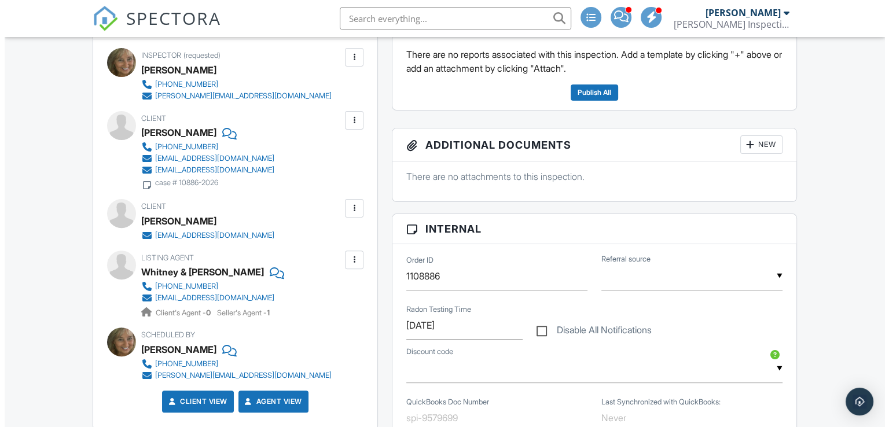
scroll to position [326, 0]
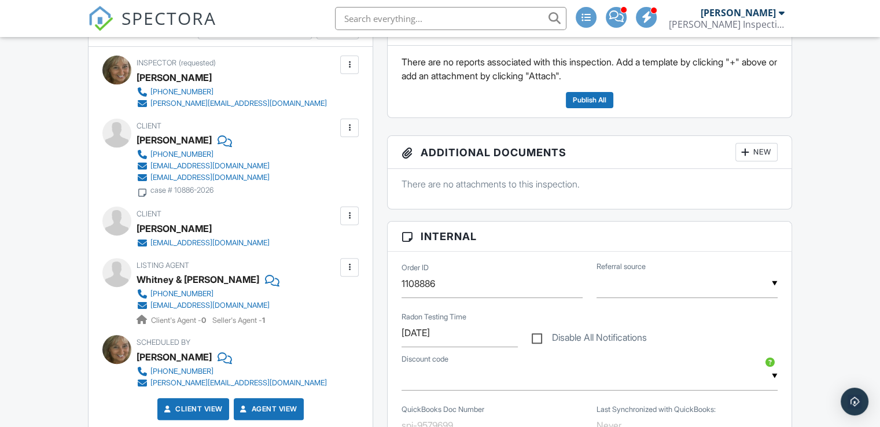
click at [207, 188] on div "case # 10886-2026" at bounding box center [181, 190] width 63 height 9
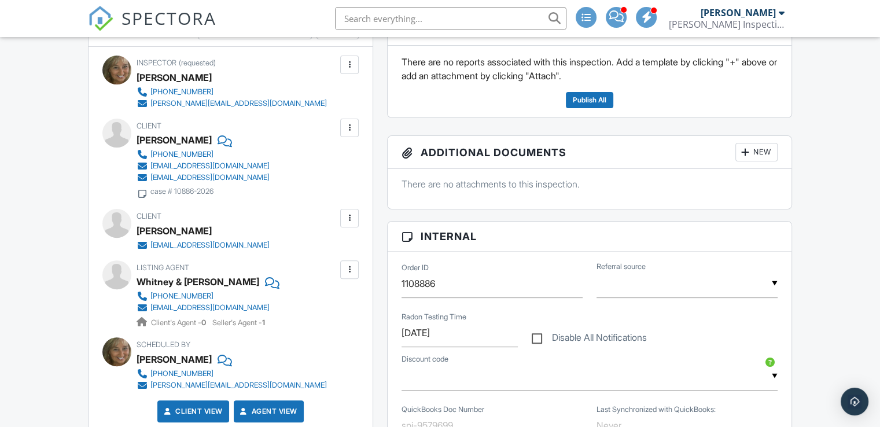
click at [347, 126] on div at bounding box center [350, 128] width 12 height 12
click at [327, 160] on li "Edit" at bounding box center [322, 163] width 59 height 29
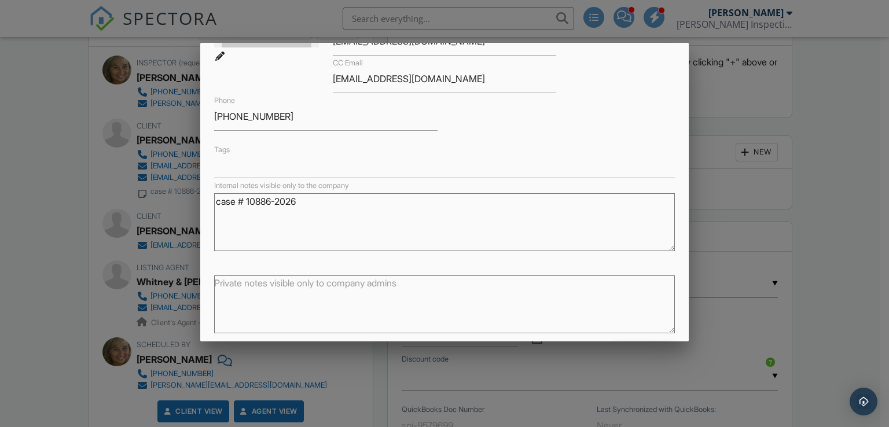
scroll to position [160, 0]
click at [843, 101] on div at bounding box center [444, 209] width 889 height 534
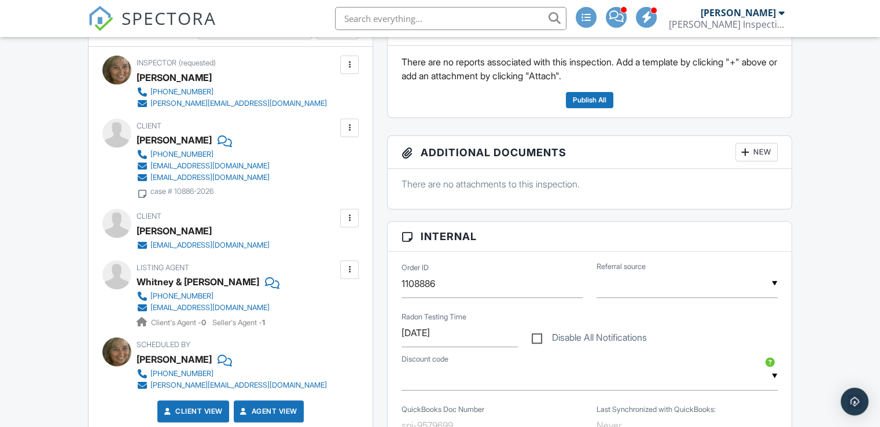
click at [348, 128] on div at bounding box center [350, 128] width 12 height 12
click at [331, 156] on li "Edit" at bounding box center [322, 163] width 59 height 29
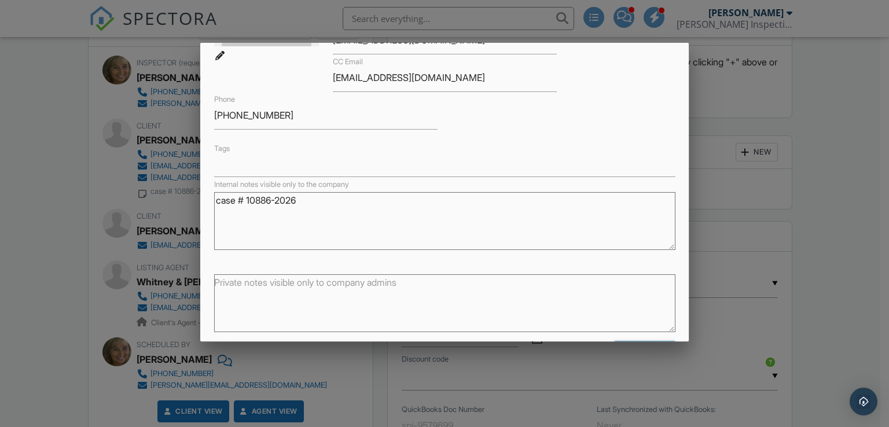
scroll to position [0, 0]
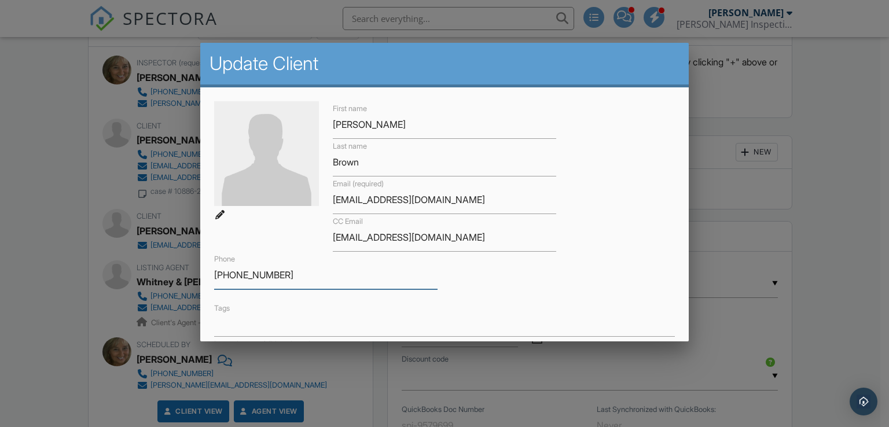
click at [296, 265] on input "[PHONE_NUMBER]" at bounding box center [325, 275] width 223 height 28
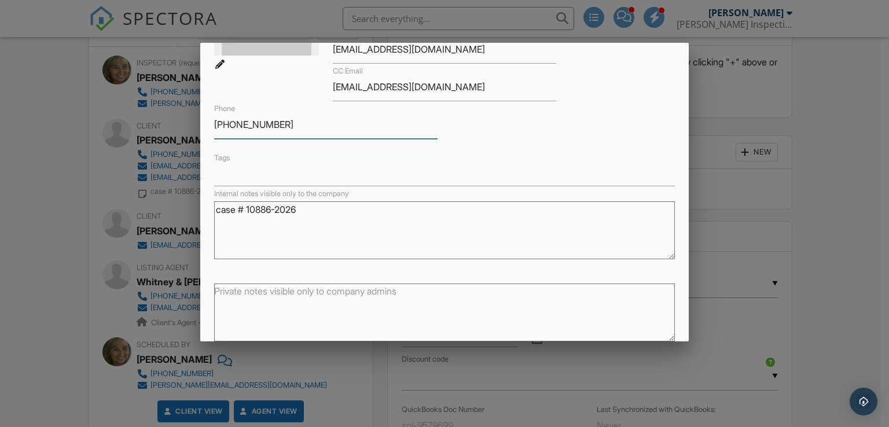
scroll to position [201, 0]
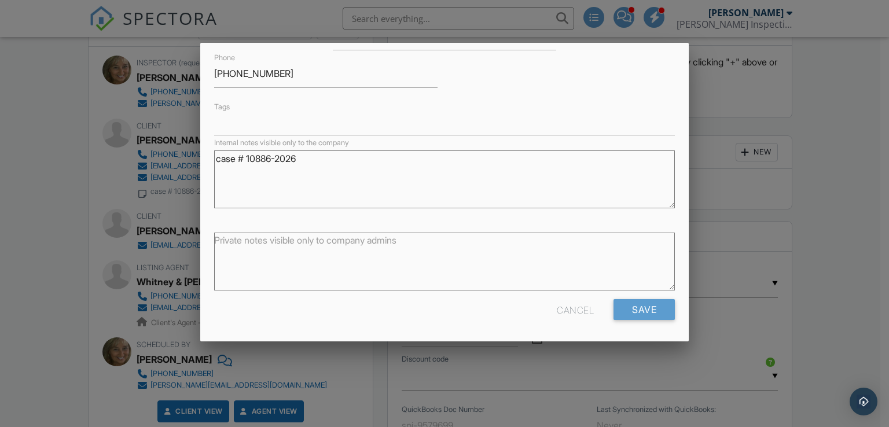
click at [304, 155] on textarea "case # 10886-2026" at bounding box center [444, 179] width 461 height 58
type textarea "case # 10928"
click at [638, 303] on input "Save" at bounding box center [644, 309] width 61 height 21
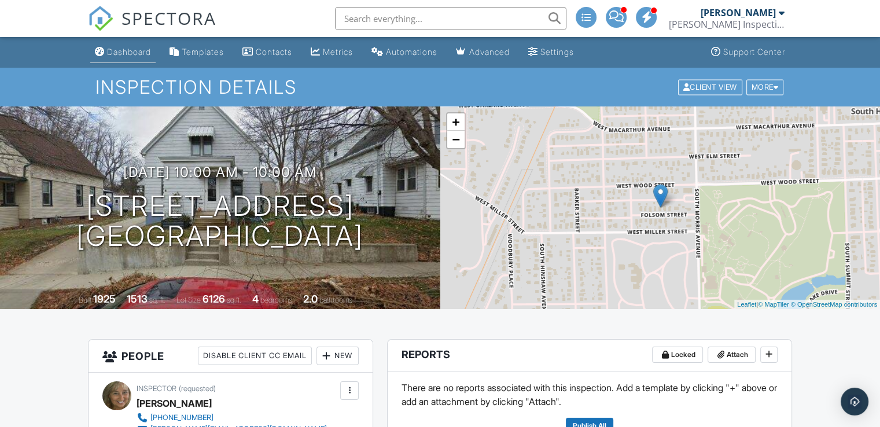
click at [131, 48] on div "Dashboard" at bounding box center [129, 52] width 44 height 10
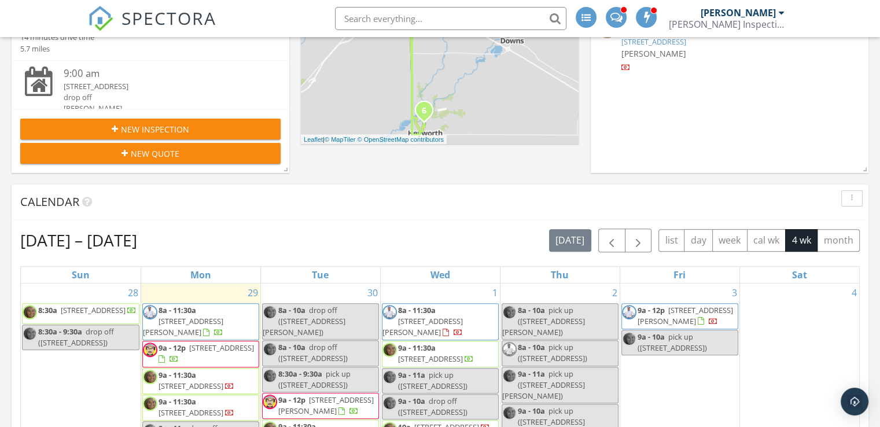
scroll to position [326, 0]
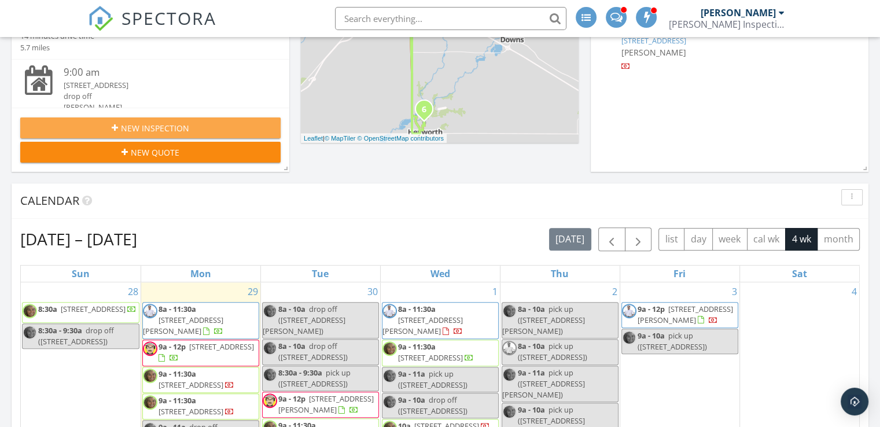
click at [156, 120] on button "New Inspection" at bounding box center [150, 127] width 260 height 21
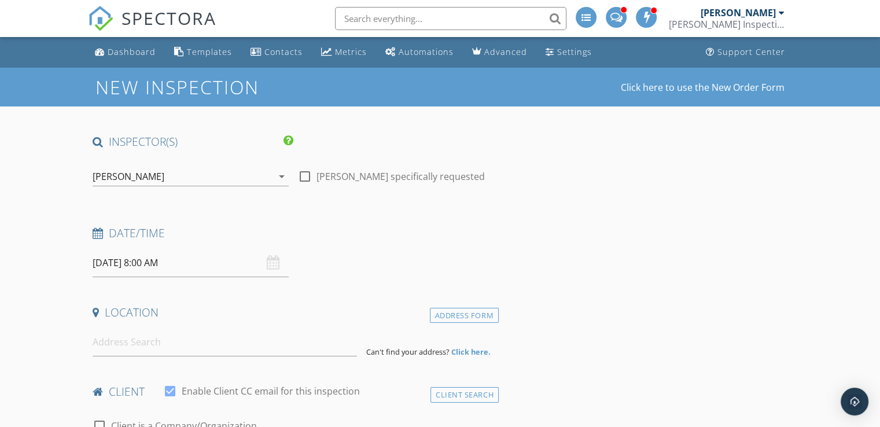
click at [148, 172] on div "[PERSON_NAME]" at bounding box center [129, 176] width 72 height 10
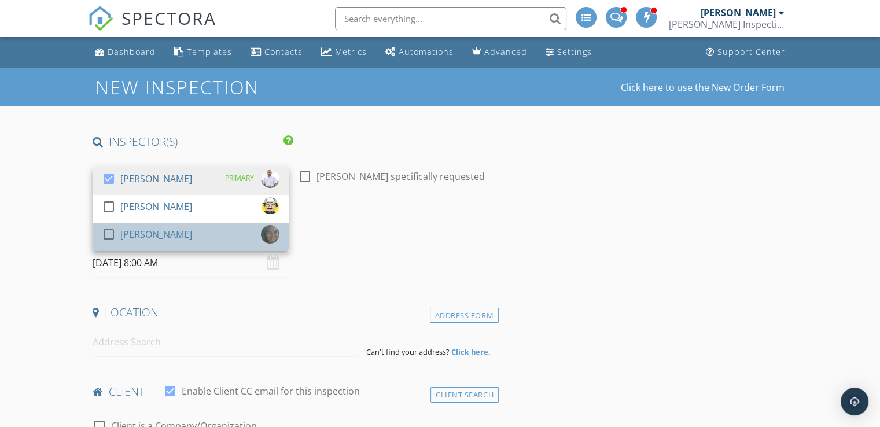
click at [145, 234] on div "[PERSON_NAME]" at bounding box center [156, 234] width 72 height 19
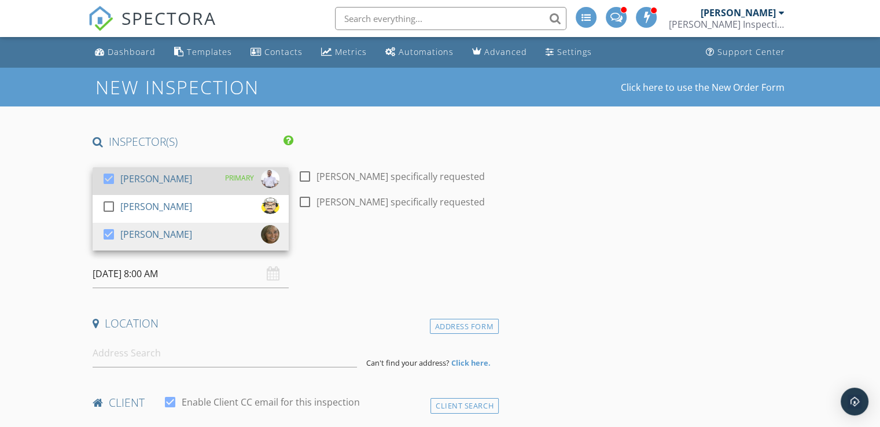
click at [149, 179] on div "[PERSON_NAME]" at bounding box center [156, 179] width 72 height 19
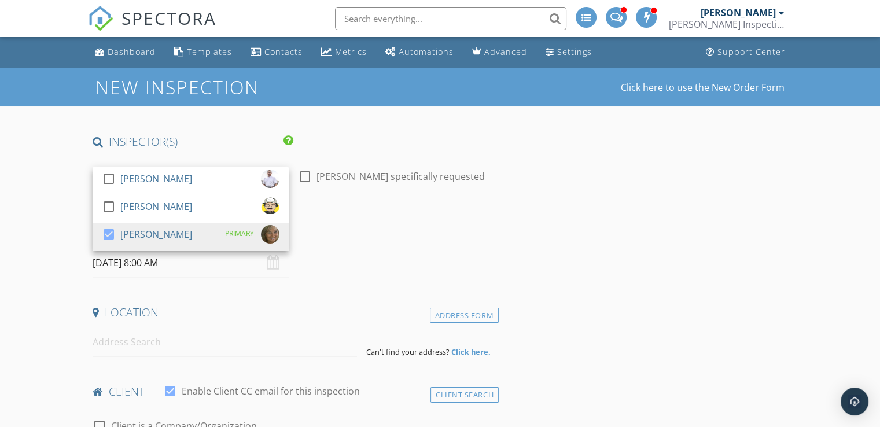
click at [306, 170] on div at bounding box center [305, 177] width 20 height 20
checkbox input "true"
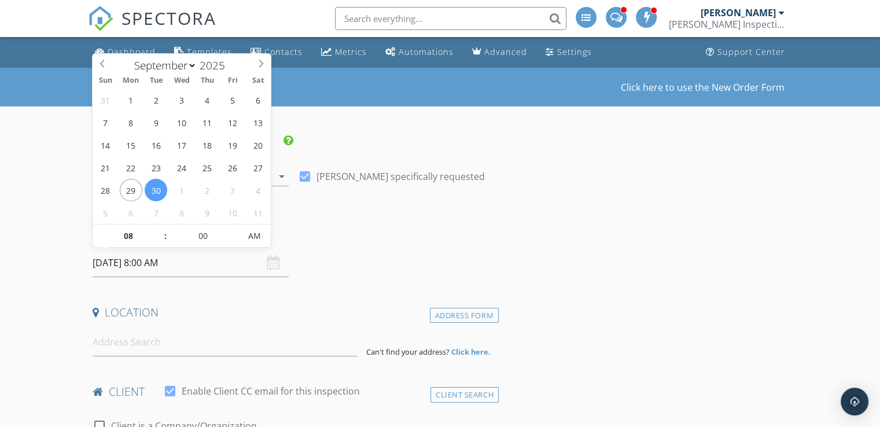
click at [148, 262] on input "09/30/2025 8:00 AM" at bounding box center [191, 263] width 196 height 28
select select "9"
click at [258, 60] on icon at bounding box center [261, 64] width 8 height 8
type input "10/20/2025 8:00 AM"
type input "09"
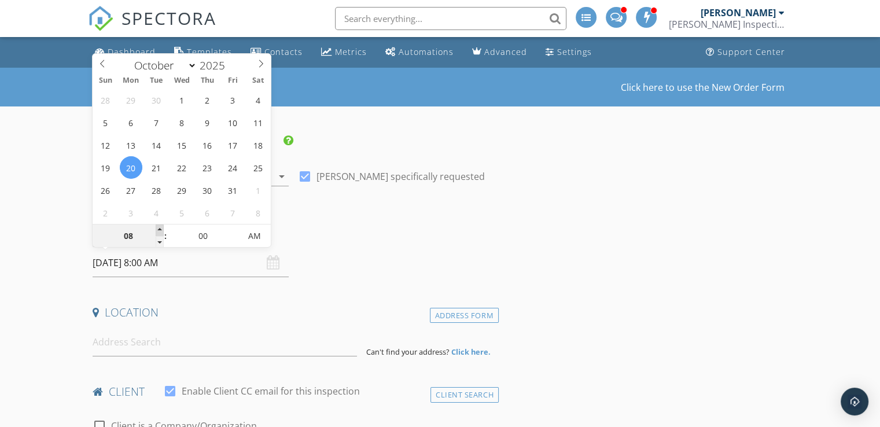
type input "10/20/2025 9:00 AM"
click at [159, 226] on span at bounding box center [160, 231] width 8 height 12
type input "10"
type input "[DATE] 10:00 AM"
click at [159, 226] on span at bounding box center [160, 231] width 8 height 12
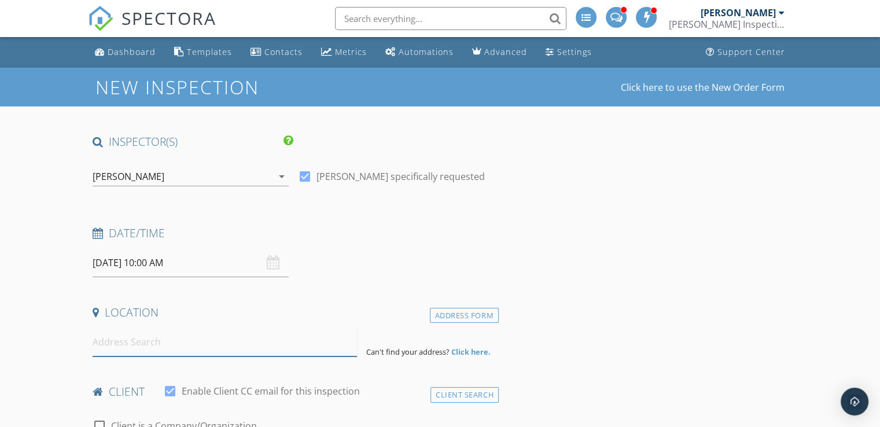
click at [160, 347] on input at bounding box center [225, 342] width 265 height 28
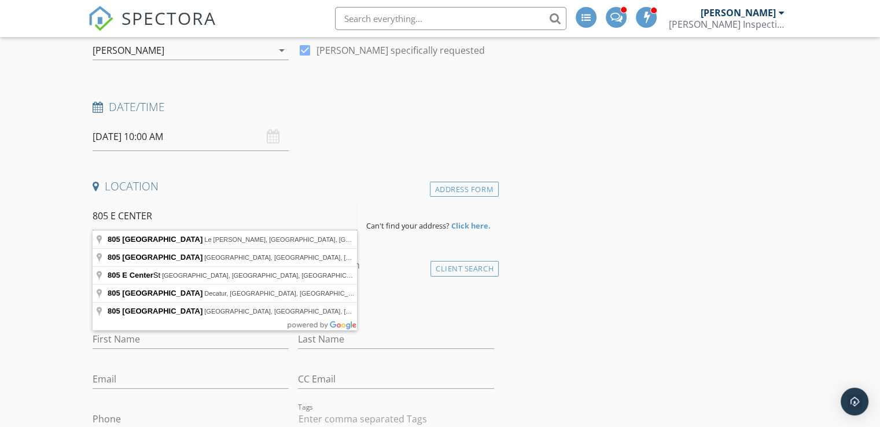
scroll to position [127, 0]
type input "805 East Center Street, Le Roy, IL, USA"
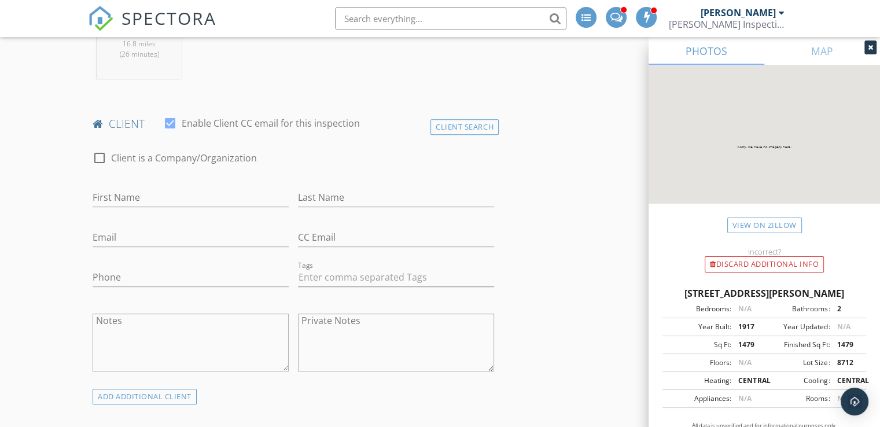
scroll to position [506, 0]
click at [189, 197] on input "First Name" at bounding box center [191, 196] width 196 height 19
click at [141, 190] on input "Jare" at bounding box center [191, 196] width 196 height 19
type input "[PERSON_NAME]"
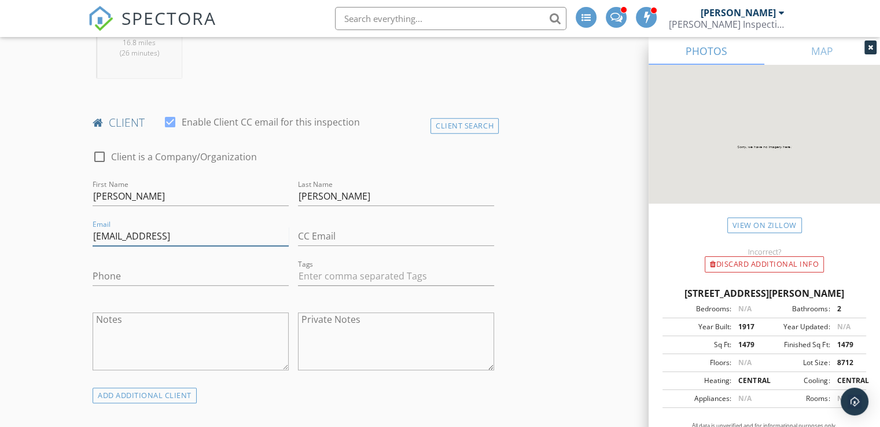
type input "[EMAIL_ADDRESS][DOMAIN_NAME]"
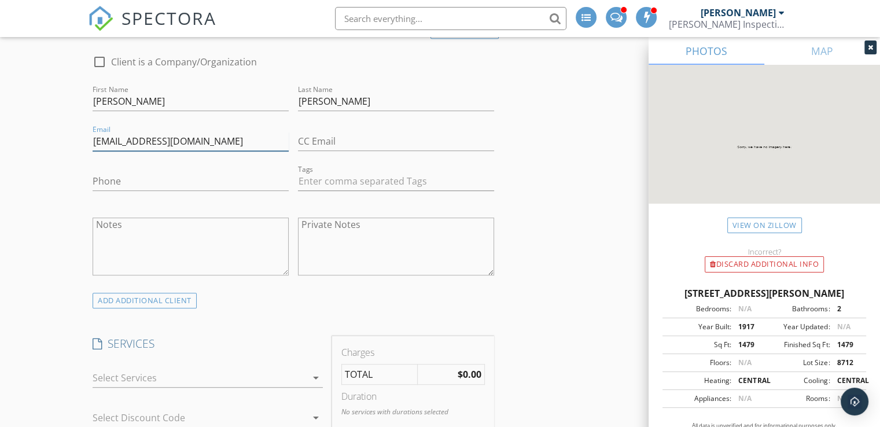
scroll to position [607, 0]
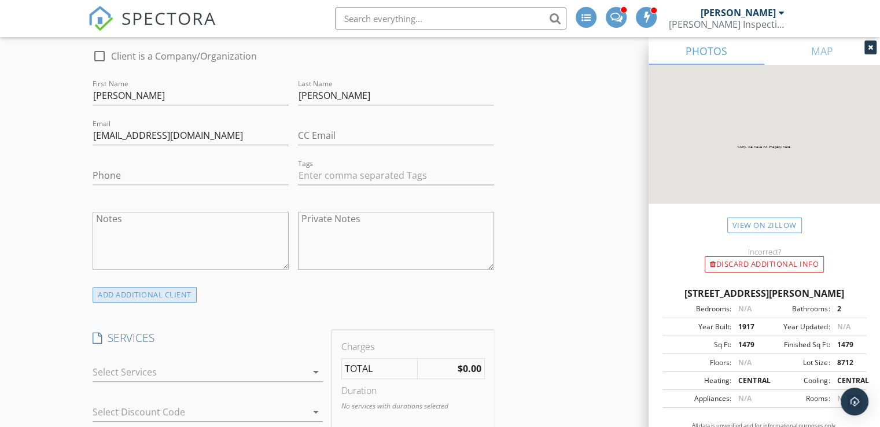
click at [178, 295] on div "ADD ADDITIONAL client" at bounding box center [145, 295] width 104 height 16
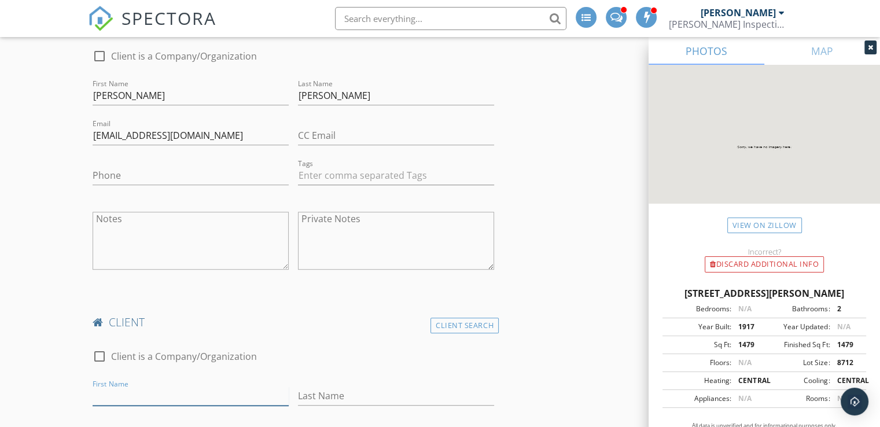
click at [155, 395] on input "First Name" at bounding box center [191, 396] width 196 height 19
click at [155, 395] on input "A" at bounding box center [191, 396] width 196 height 19
type input "[PERSON_NAME]"
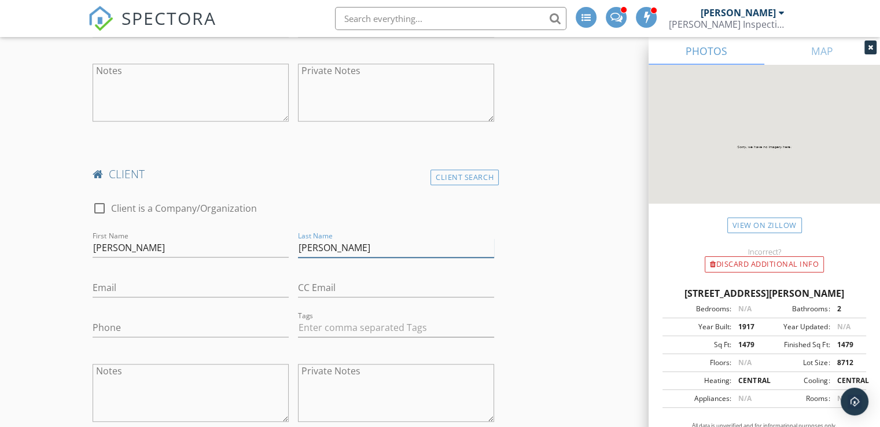
scroll to position [769, 0]
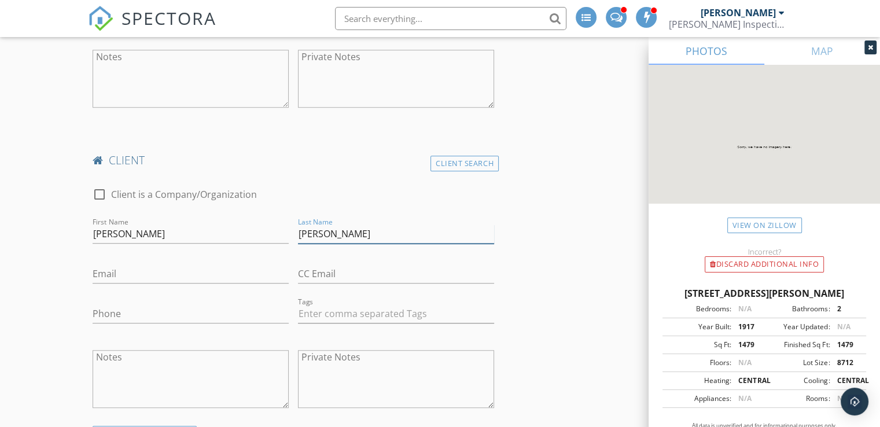
type input "[PERSON_NAME]"
click at [128, 269] on input "Email" at bounding box center [191, 274] width 196 height 19
type input "[EMAIL_ADDRESS][DOMAIN_NAME]"
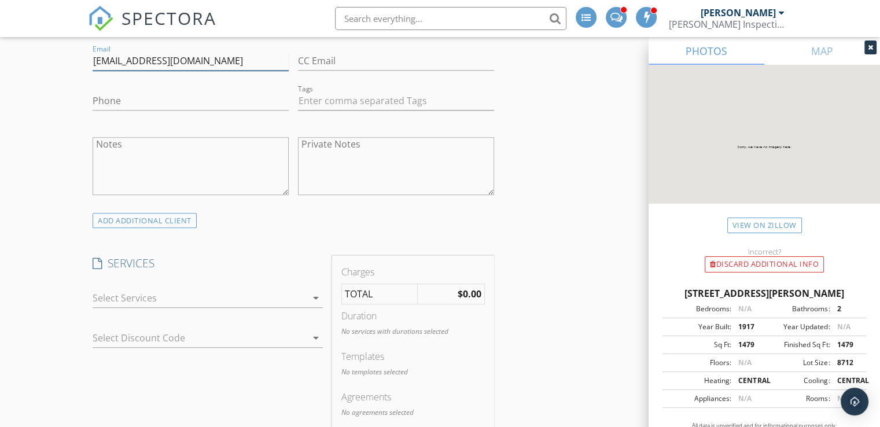
scroll to position [1084, 0]
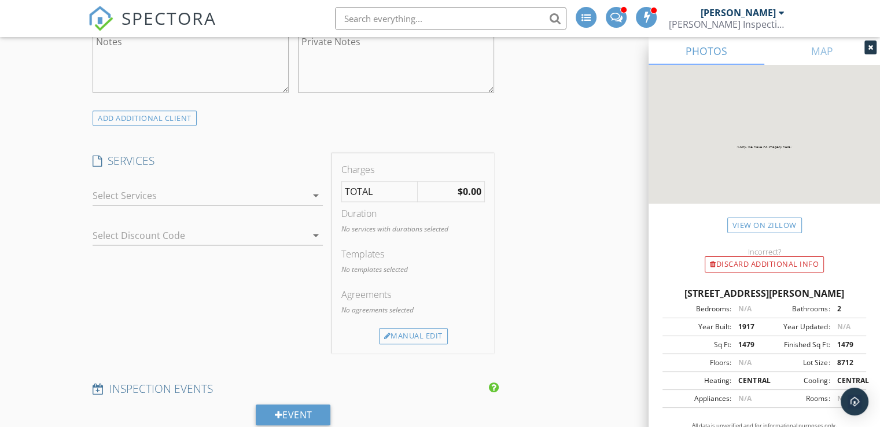
click at [317, 192] on icon "arrow_drop_down" at bounding box center [316, 196] width 14 height 14
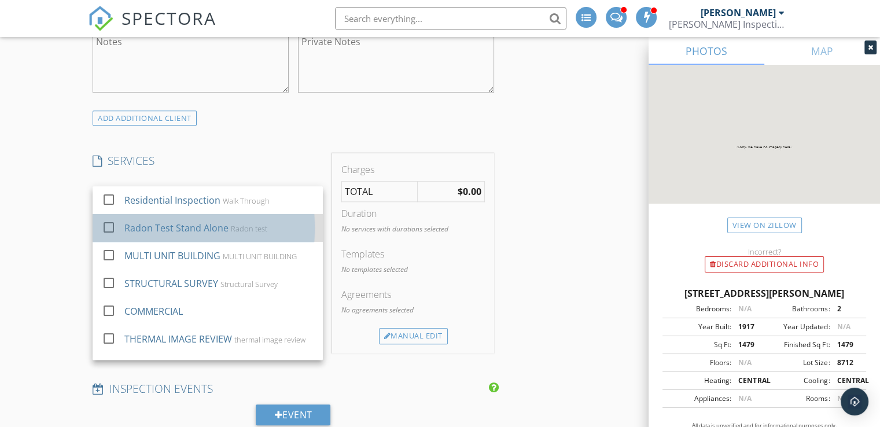
click at [256, 224] on div "Radon test" at bounding box center [249, 228] width 36 height 9
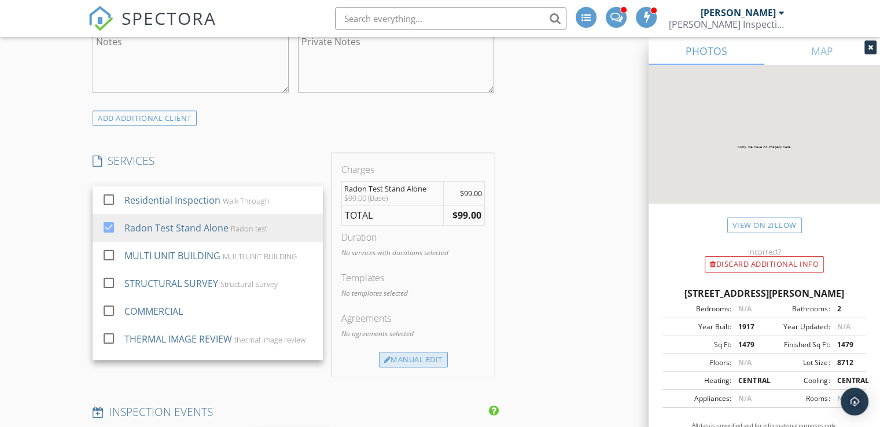
click at [428, 362] on div "Manual Edit" at bounding box center [413, 360] width 69 height 16
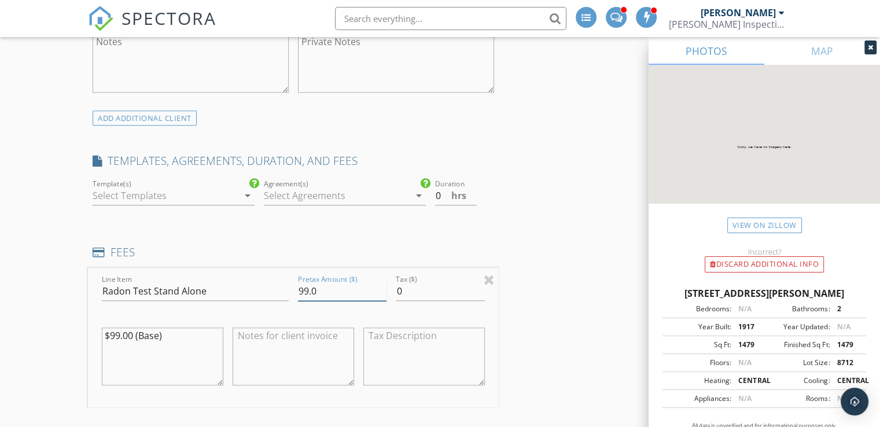
click at [308, 289] on input "99.0" at bounding box center [342, 291] width 89 height 19
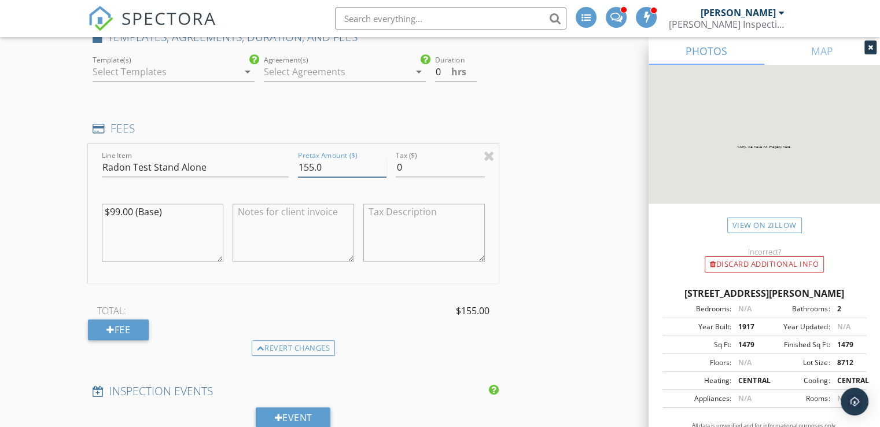
scroll to position [1224, 0]
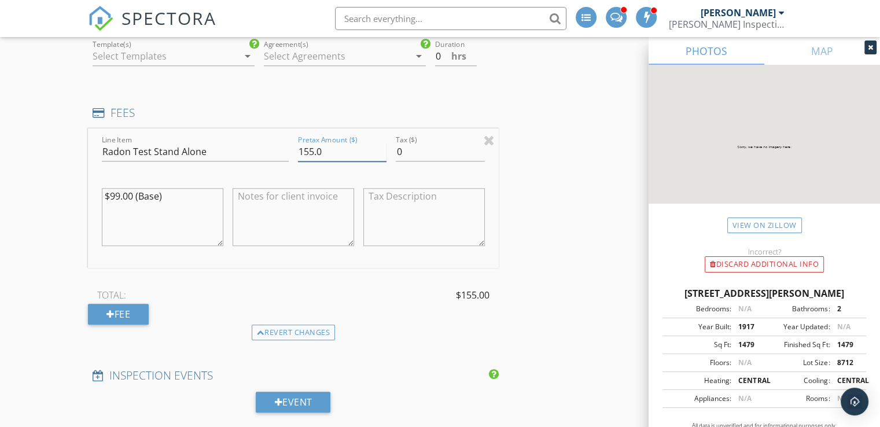
type input "155.0"
click at [294, 202] on textarea at bounding box center [294, 217] width 122 height 58
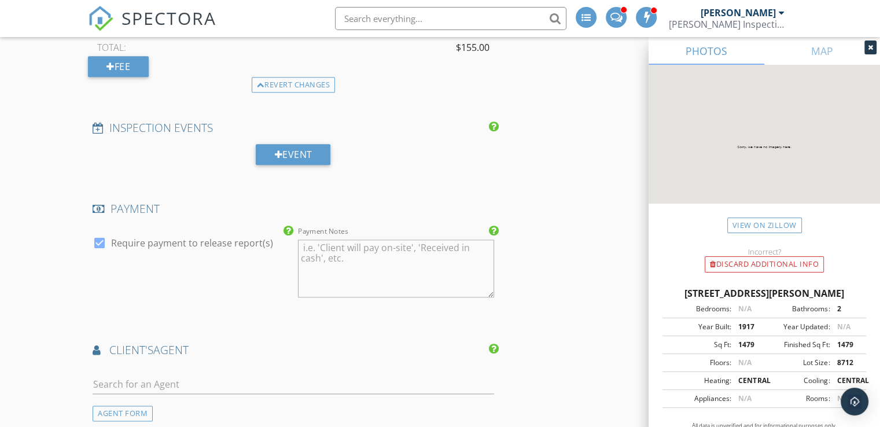
scroll to position [1475, 0]
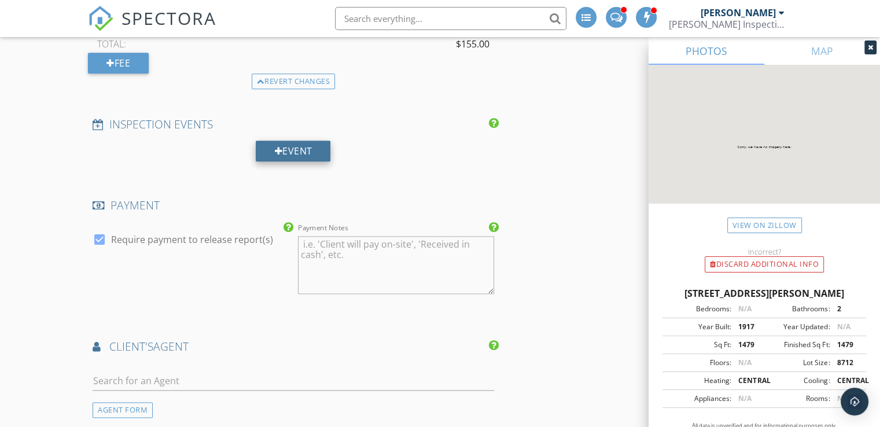
type textarea "includes 2 round trips travel to set up and retrieve test"
click at [298, 153] on div "Event" at bounding box center [293, 151] width 75 height 21
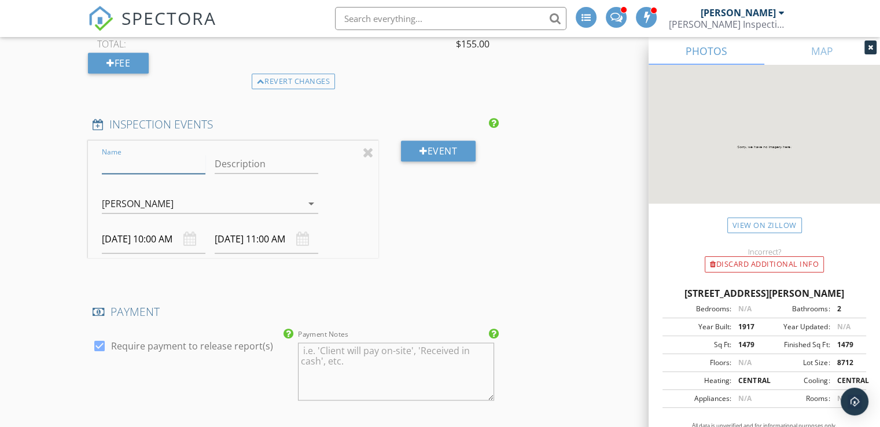
click at [167, 163] on input "Name" at bounding box center [154, 164] width 104 height 19
type input "drop off"
click at [128, 219] on div at bounding box center [210, 221] width 216 height 7
click at [447, 143] on div "Event" at bounding box center [438, 151] width 75 height 21
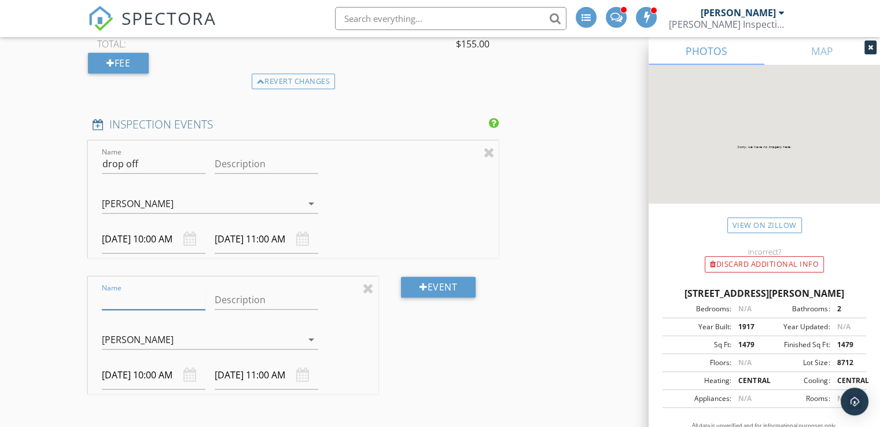
click at [178, 296] on input "Name" at bounding box center [154, 300] width 104 height 19
type input "pick up"
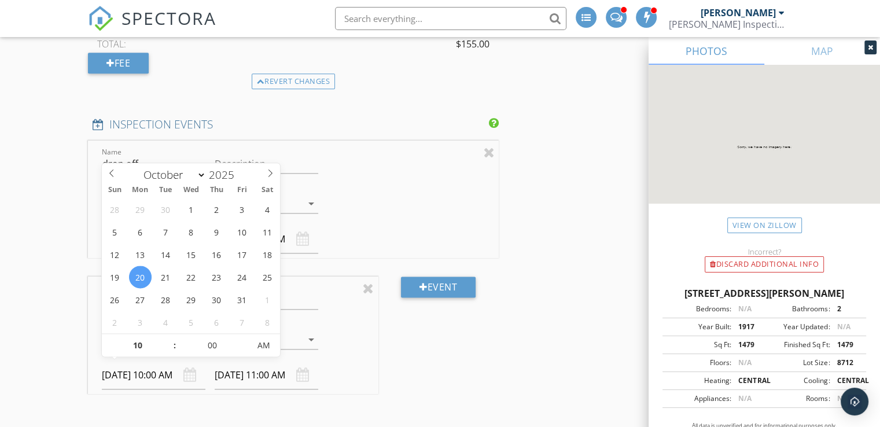
click at [166, 373] on input "10/20/2025 10:00 AM" at bounding box center [154, 375] width 104 height 28
type input "10/22/2025 10:00 AM"
type input "10/22/2025 11:00 AM"
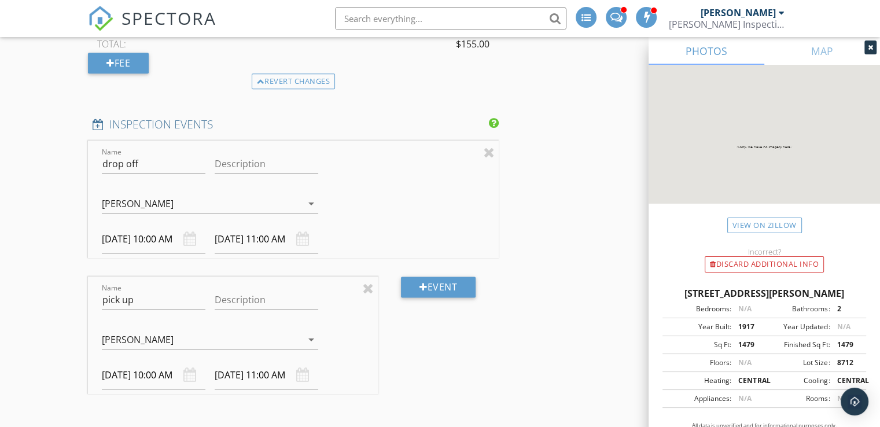
click at [421, 331] on div "Event" at bounding box center [439, 345] width 120 height 136
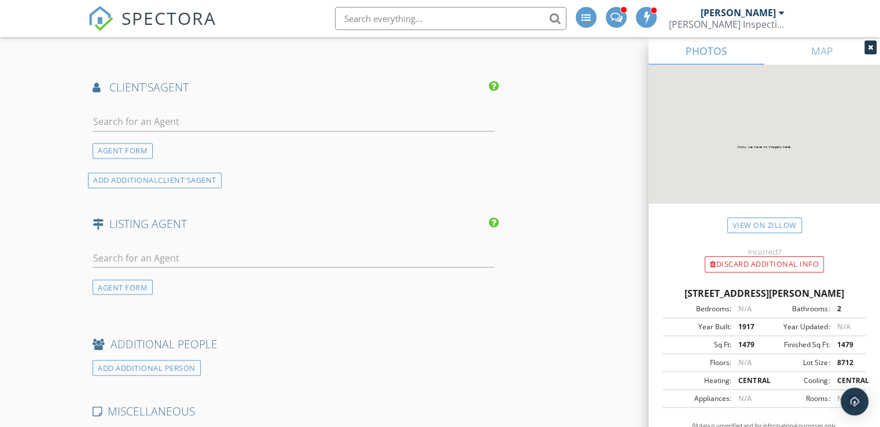
scroll to position [1984, 0]
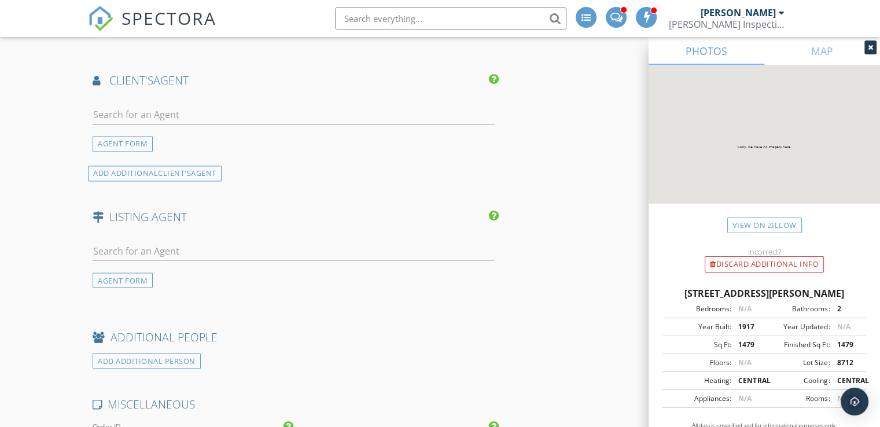
click at [306, 129] on div at bounding box center [294, 132] width 402 height 7
click at [306, 114] on input "text" at bounding box center [294, 114] width 402 height 19
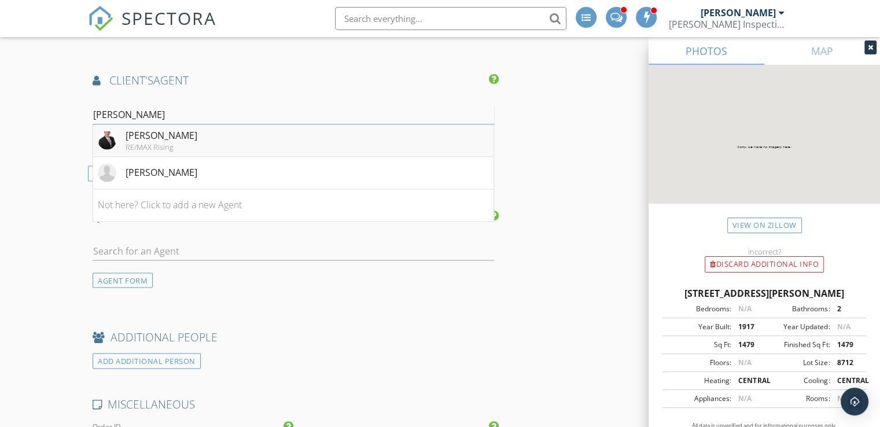
type input "chad"
click at [271, 138] on li "Chad Lange RE/MAX Rising" at bounding box center [293, 140] width 401 height 32
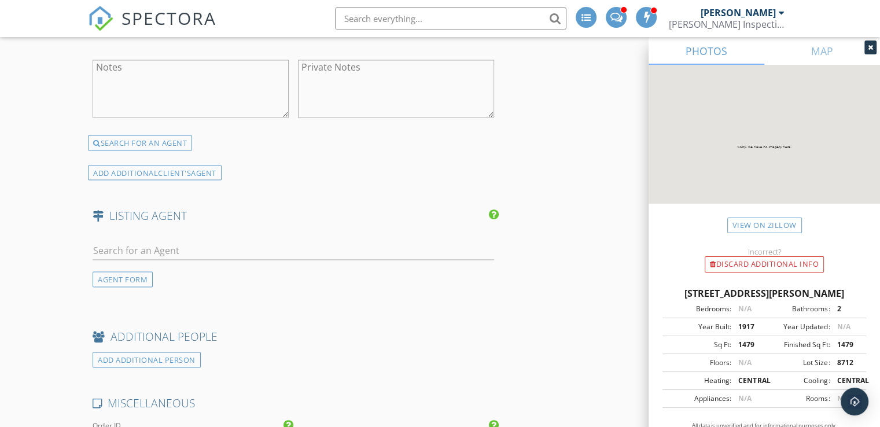
scroll to position [2209, 0]
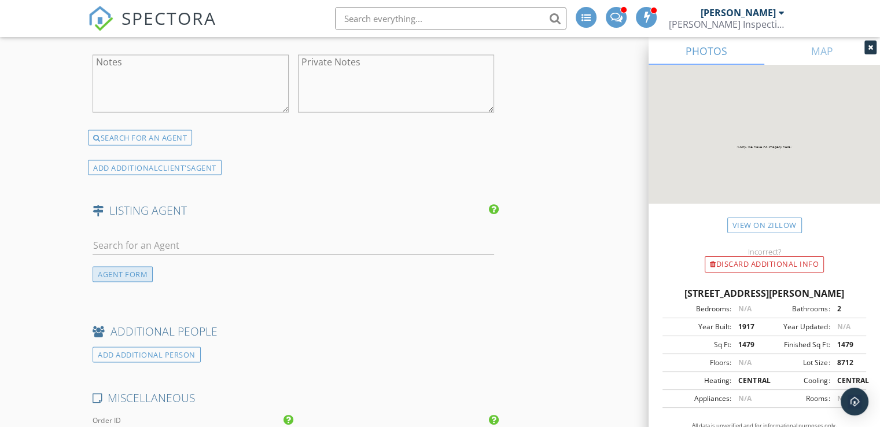
click at [130, 269] on div "AGENT FORM" at bounding box center [123, 275] width 60 height 16
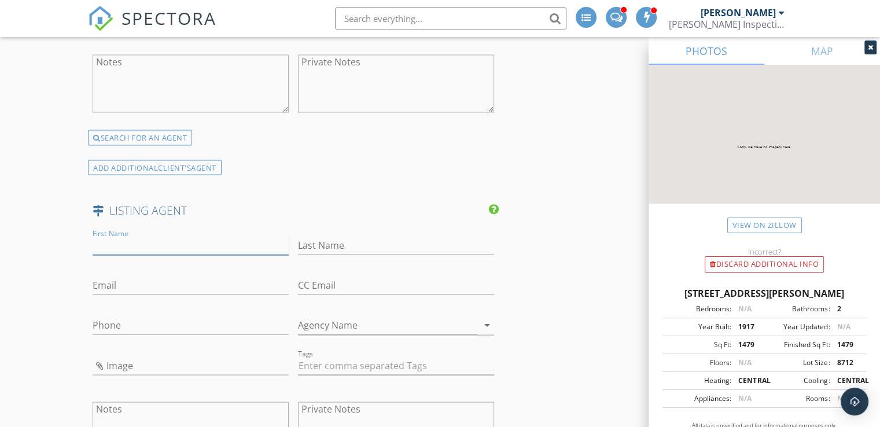
click at [148, 237] on input "First Name" at bounding box center [191, 245] width 196 height 19
type input "Connie & Gary"
click at [148, 278] on input "Email" at bounding box center [191, 285] width 196 height 19
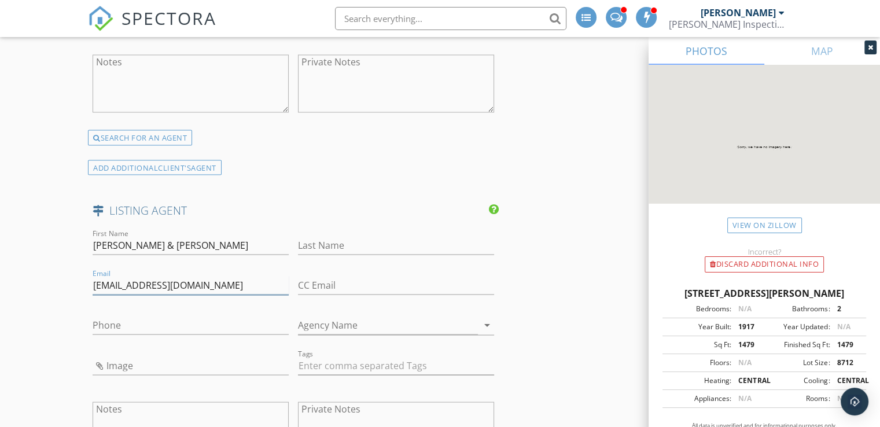
type input "deacongary2012@gmail.com"
click at [139, 317] on input "Phone" at bounding box center [191, 325] width 196 height 19
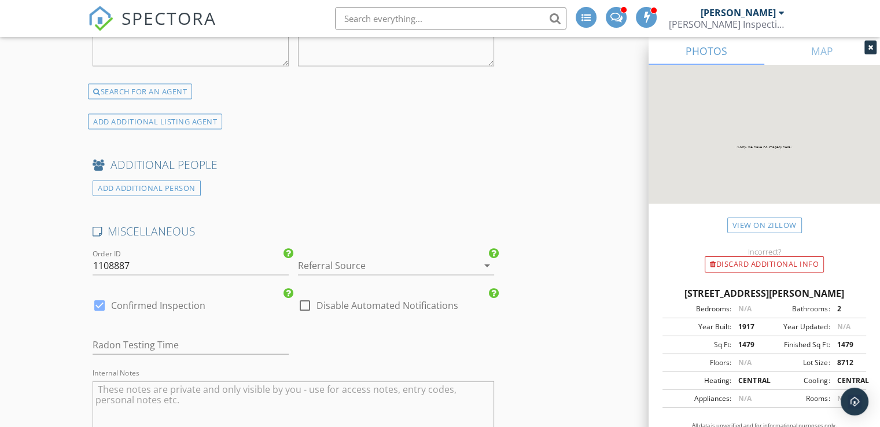
scroll to position [2630, 0]
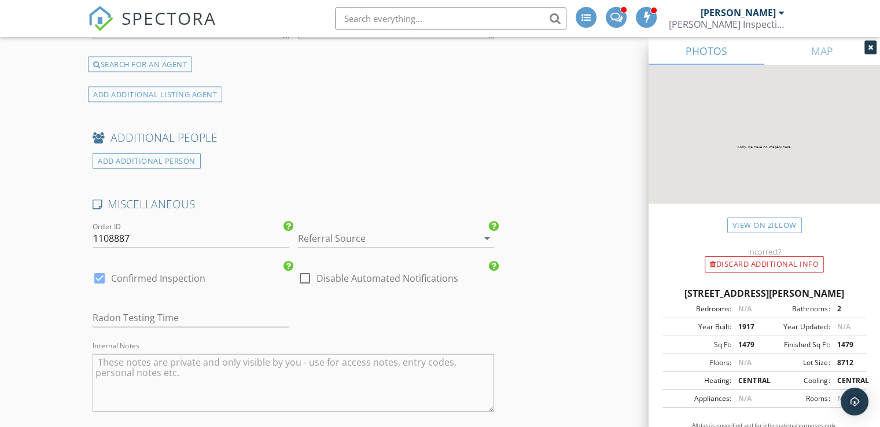
type input "309-830-1540"
click at [223, 315] on input "text" at bounding box center [191, 318] width 196 height 19
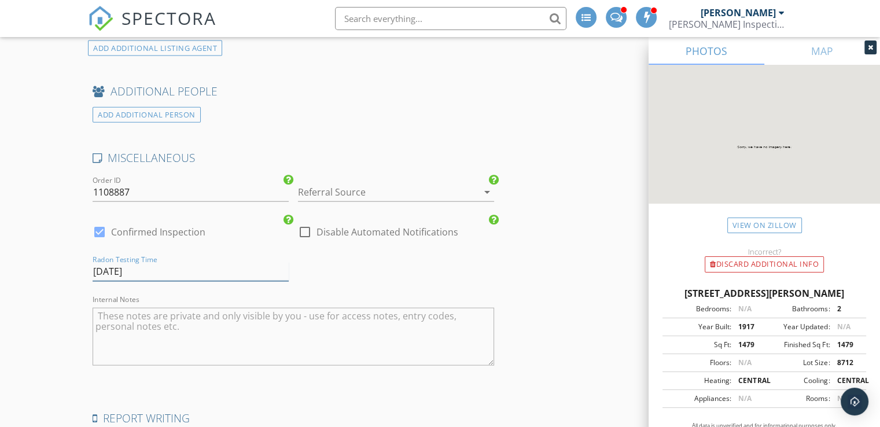
scroll to position [2702, 0]
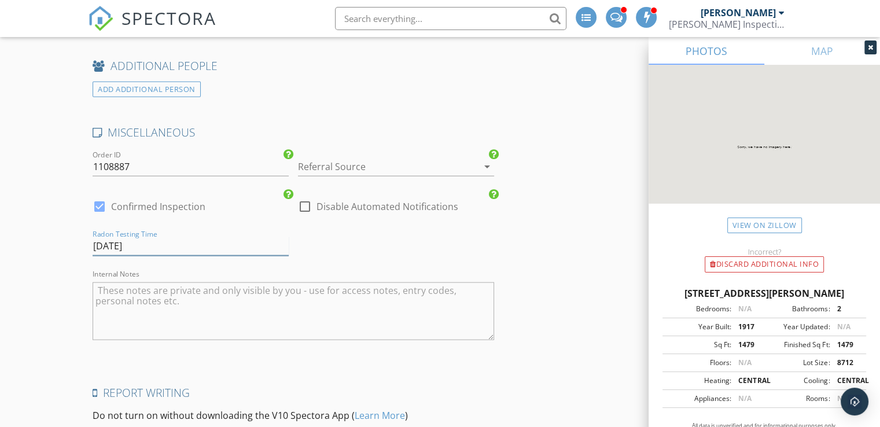
type input "Oct 22nd"
click at [221, 287] on textarea "Internal Notes" at bounding box center [294, 311] width 402 height 58
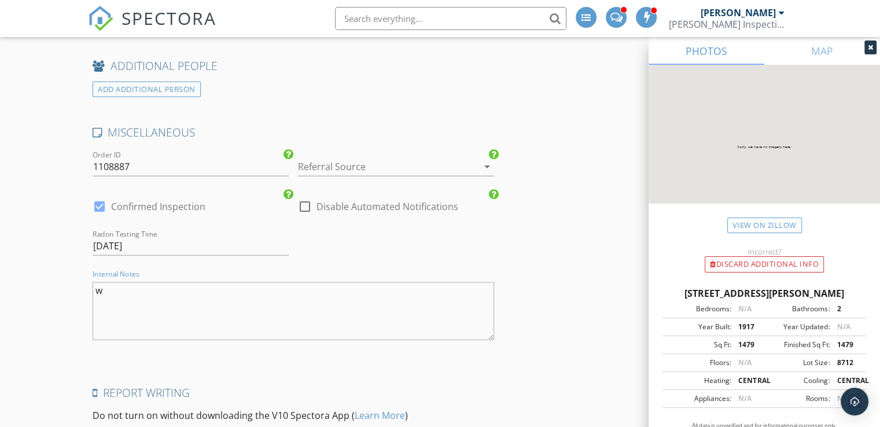
click at [221, 287] on textarea "w" at bounding box center [294, 311] width 402 height 58
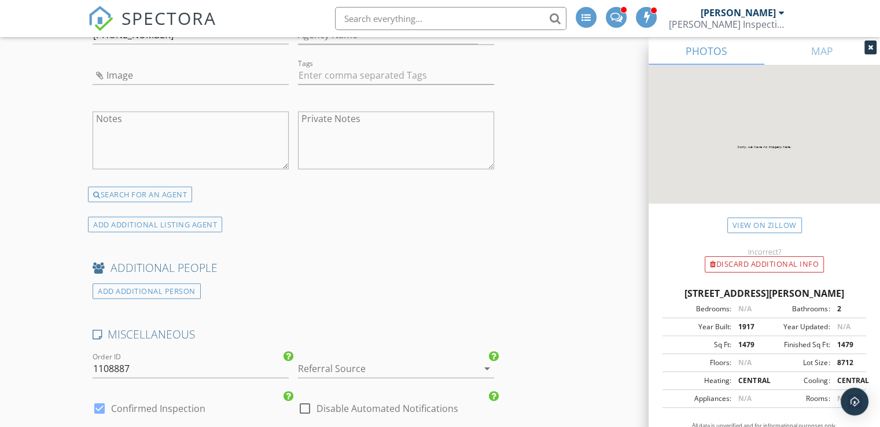
scroll to position [2901, 0]
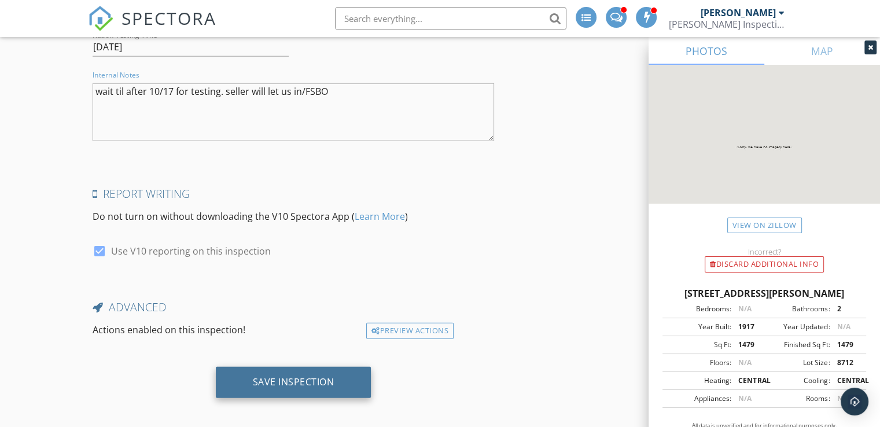
type textarea "wait til after 10/17 for testing. seller will let us in/FSBO"
click at [303, 376] on div "Save Inspection" at bounding box center [294, 382] width 82 height 12
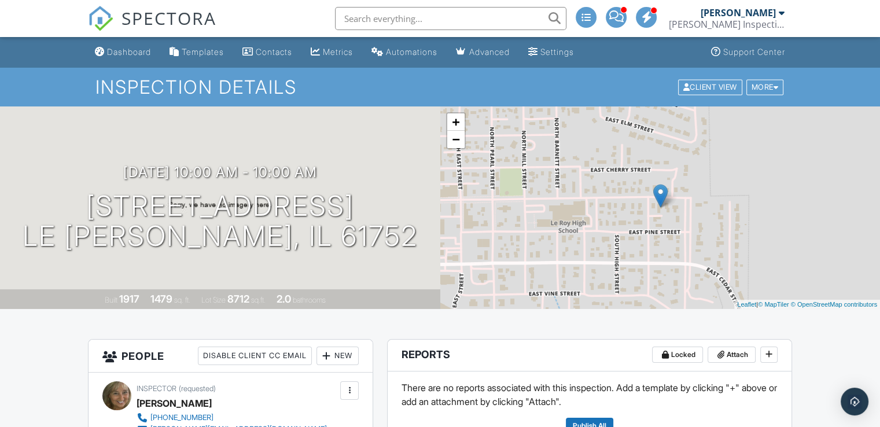
click at [381, 14] on input "text" at bounding box center [451, 18] width 232 height 23
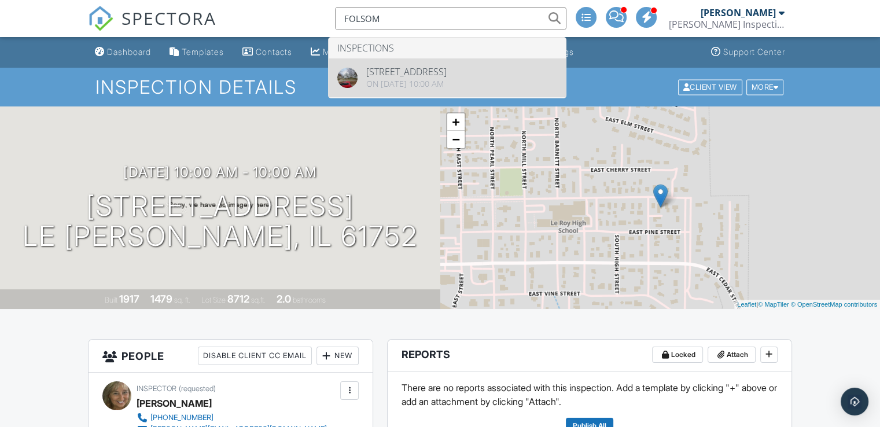
type input "FOLSOM"
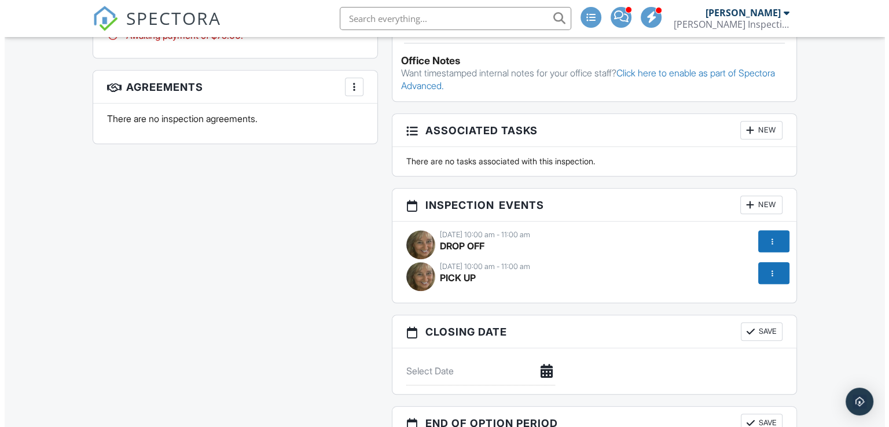
scroll to position [933, 0]
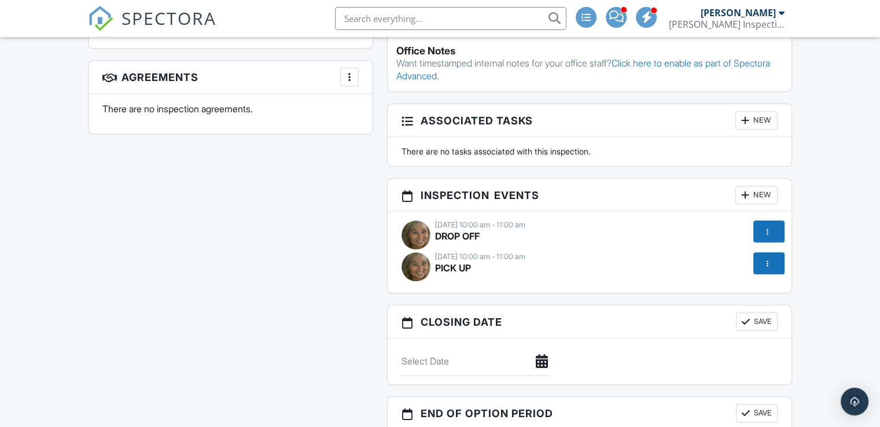
click at [769, 267] on div at bounding box center [768, 264] width 12 height 12
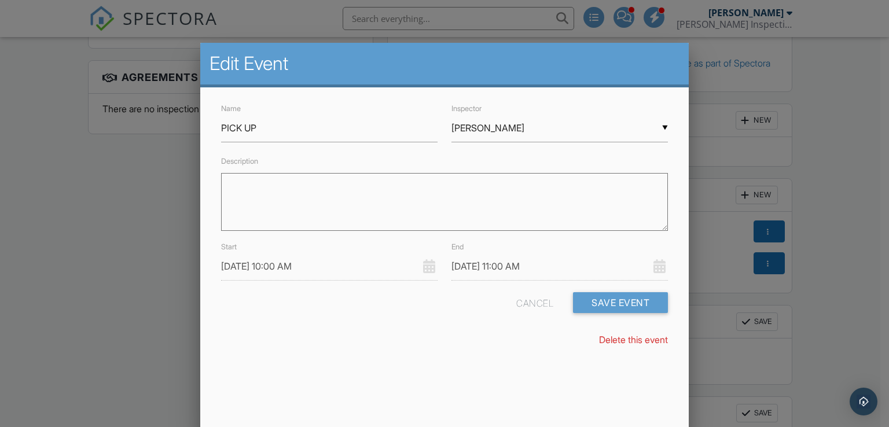
click at [271, 262] on input "[DATE] 10:00 AM" at bounding box center [329, 266] width 216 height 28
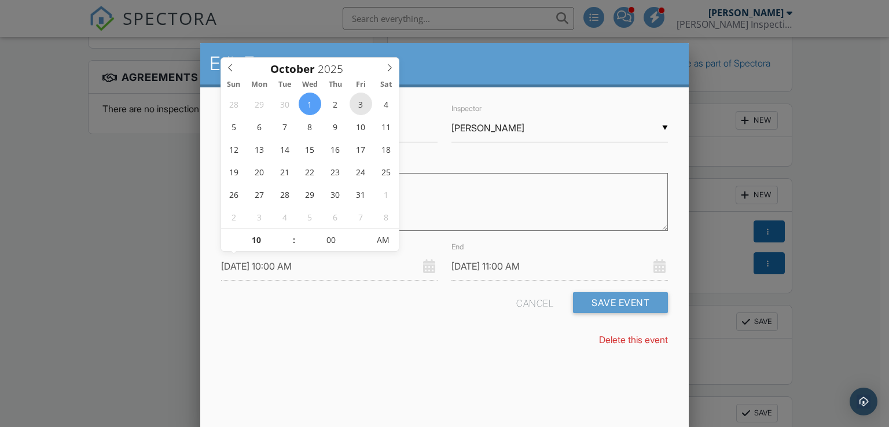
type input "[DATE] 10:00 AM"
type input "[DATE] 11:00 AM"
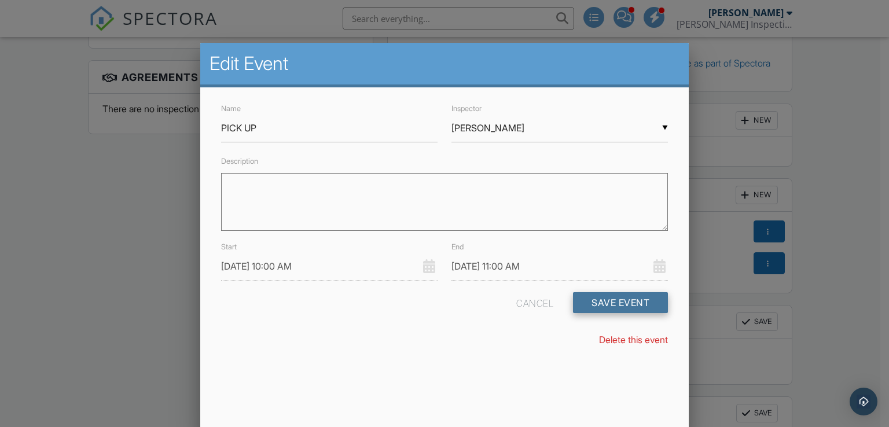
click at [630, 293] on button "Save Event" at bounding box center [620, 302] width 95 height 21
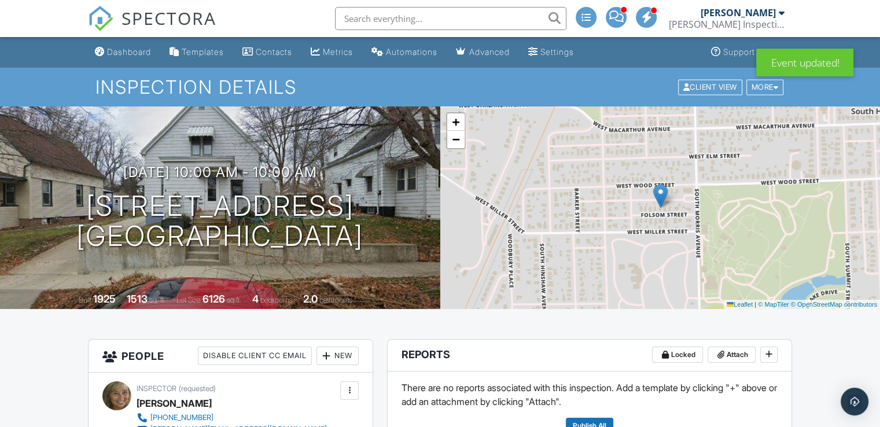
click at [630, 293] on div "+ − Leaflet | © MapTiler © OpenStreetMap contributors" at bounding box center [660, 207] width 440 height 203
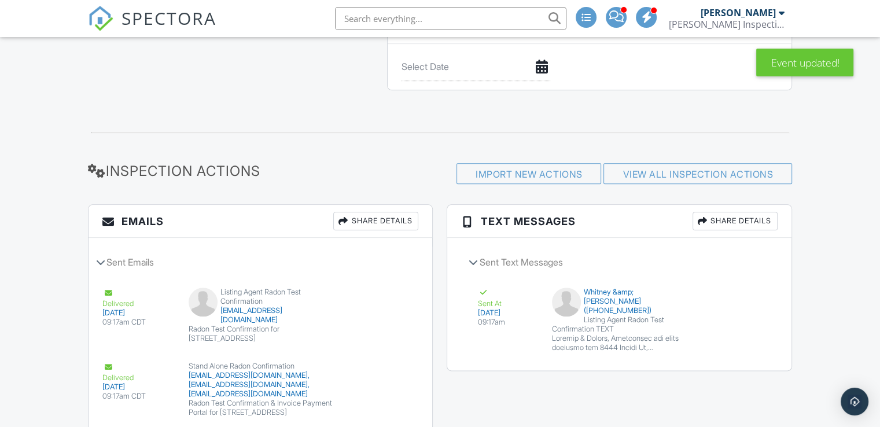
scroll to position [1412, 0]
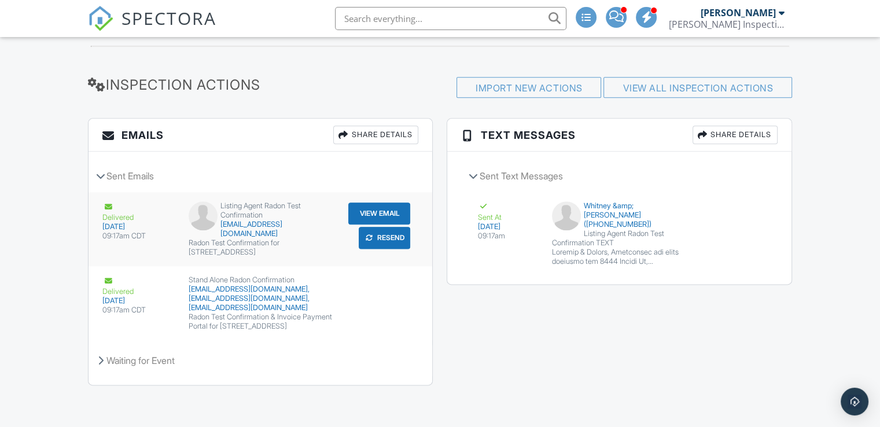
click at [384, 235] on button "Resend" at bounding box center [385, 238] width 52 height 22
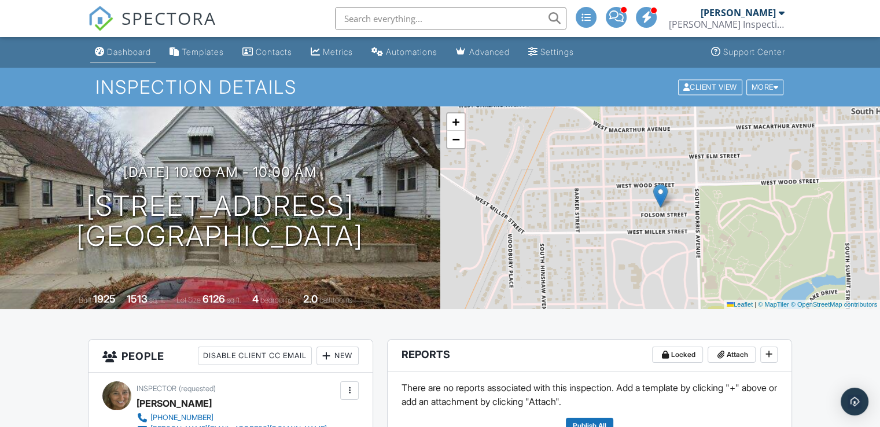
click at [123, 54] on div "Dashboard" at bounding box center [129, 52] width 44 height 10
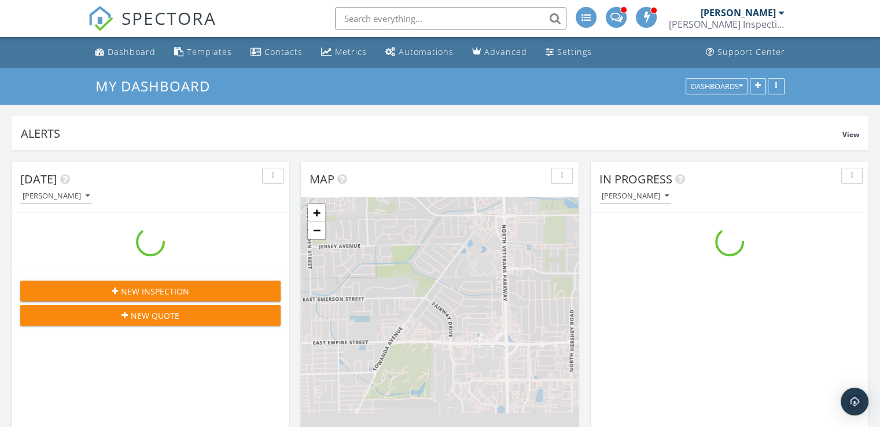
scroll to position [1071, 898]
